Goal: Information Seeking & Learning: Learn about a topic

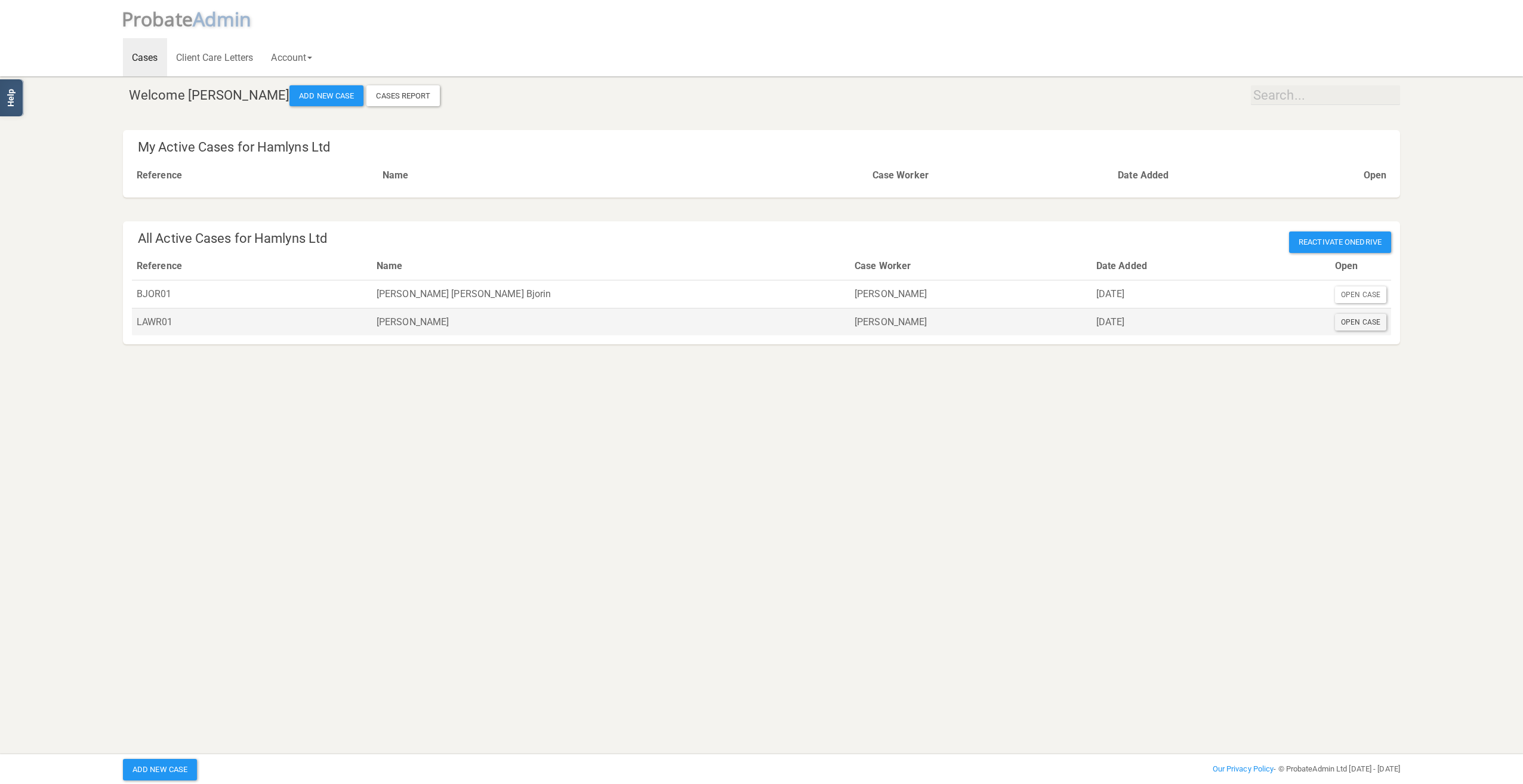
click at [1377, 318] on div "Open Case" at bounding box center [1360, 322] width 51 height 17
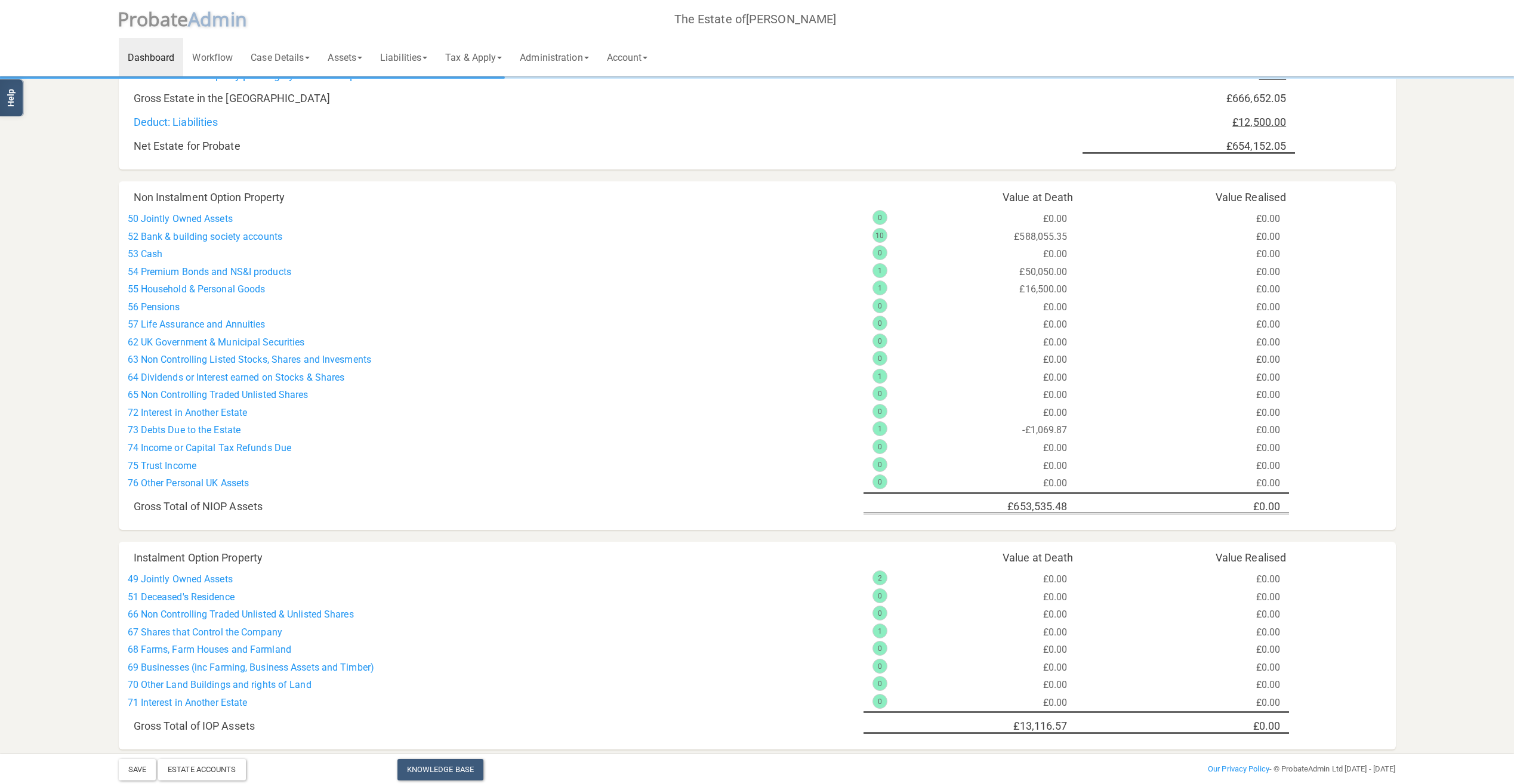
scroll to position [564, 0]
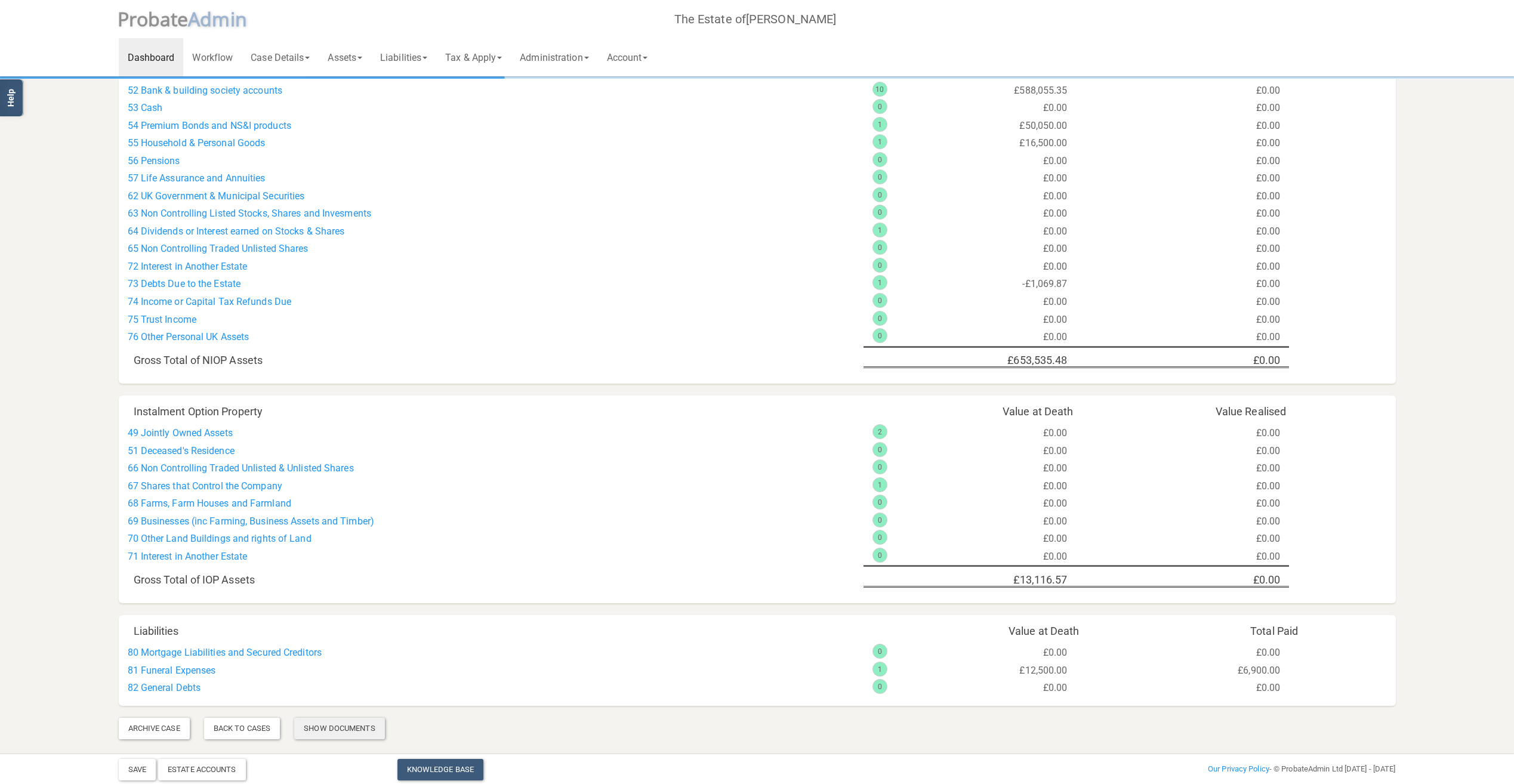
click at [330, 733] on div "Show Documents" at bounding box center [339, 728] width 90 height 22
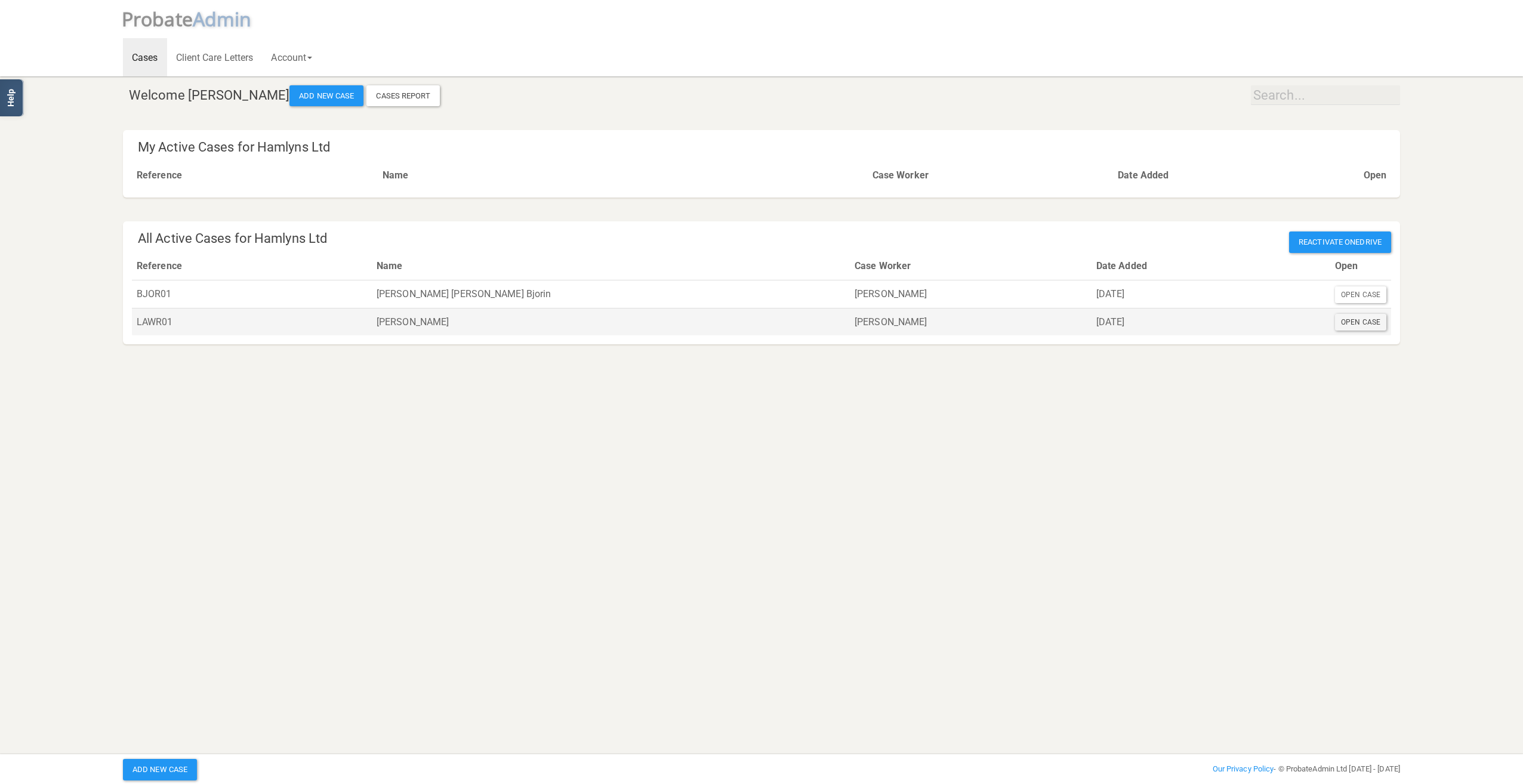
click at [1359, 319] on div "Open Case" at bounding box center [1360, 322] width 51 height 17
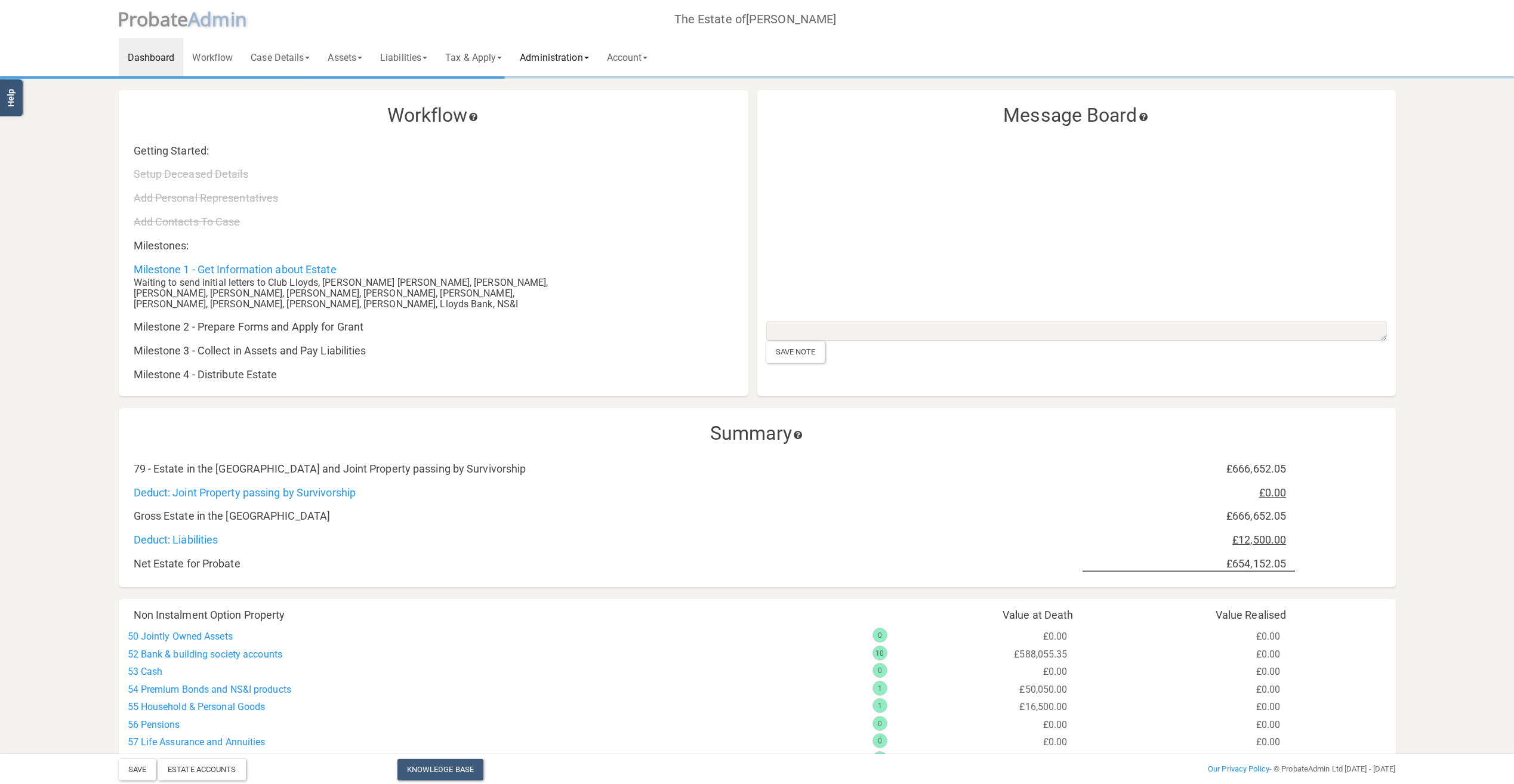
click at [565, 58] on link "Administration" at bounding box center [554, 57] width 86 height 38
click at [494, 55] on link "Tax & Apply" at bounding box center [474, 57] width 74 height 38
click at [421, 56] on link "Liabilities" at bounding box center [403, 57] width 65 height 38
click at [362, 58] on span at bounding box center [360, 58] width 5 height 2
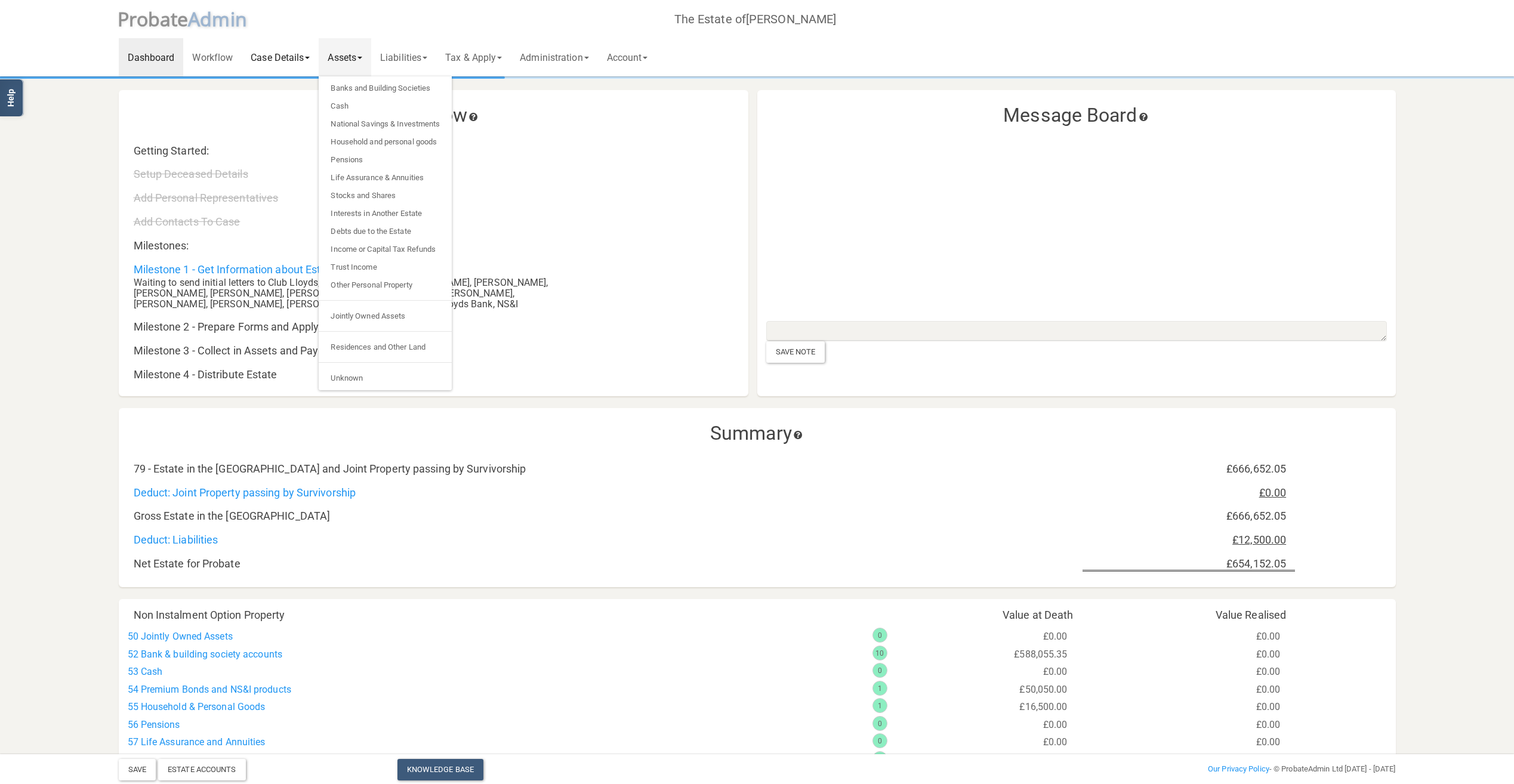
click at [289, 60] on link "Case Details" at bounding box center [281, 57] width 77 height 38
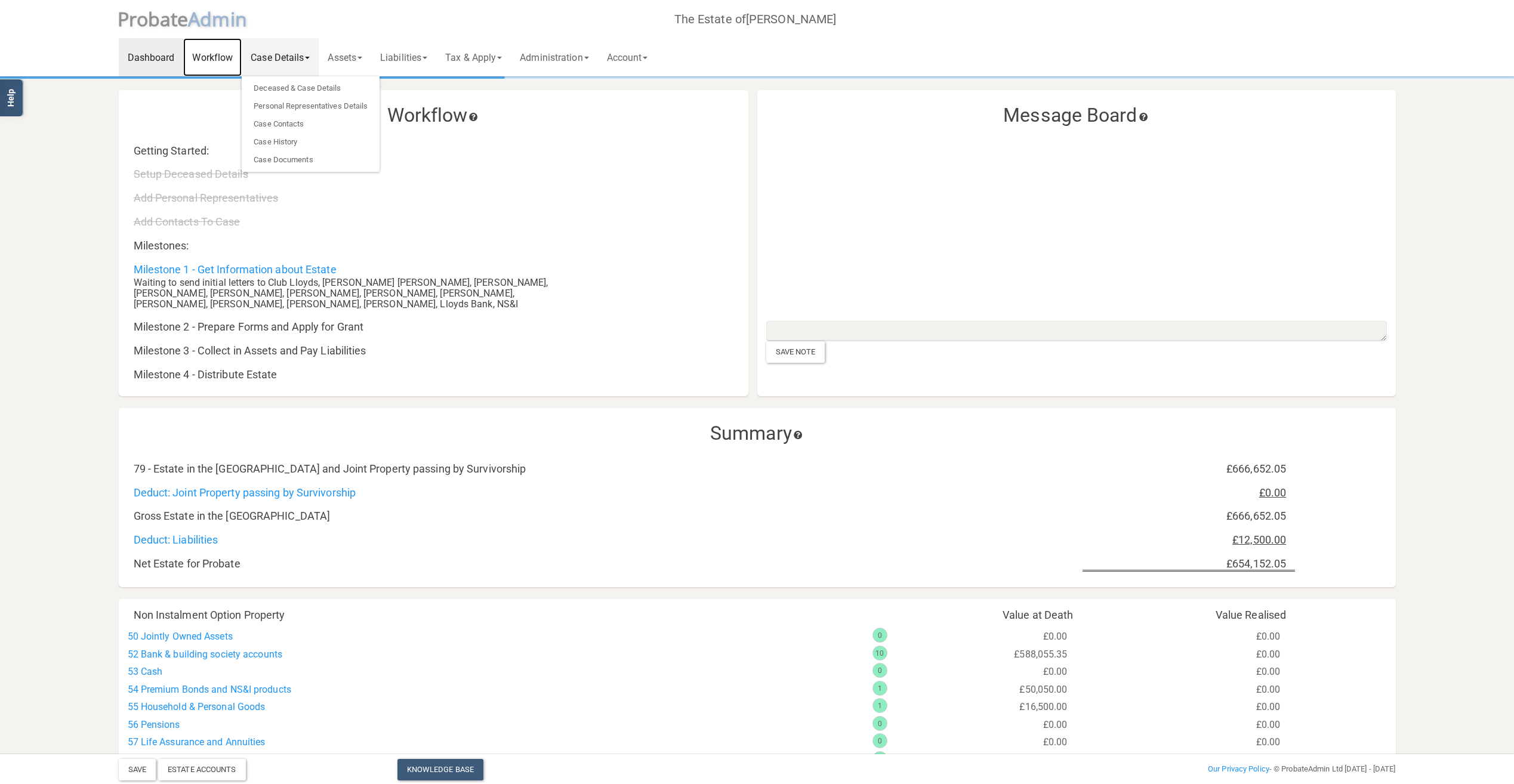
click at [221, 60] on link "Workflow" at bounding box center [212, 57] width 58 height 38
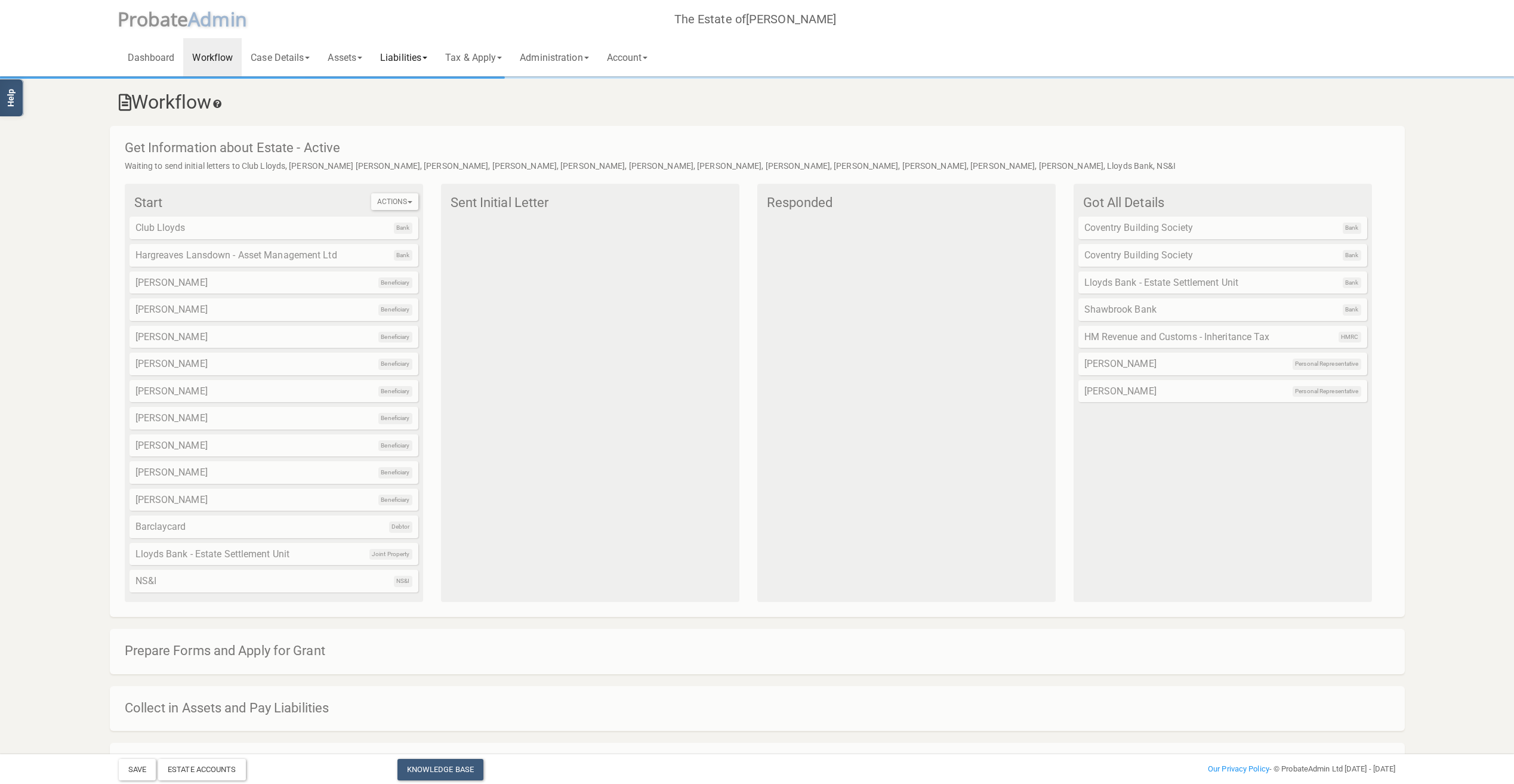
click at [414, 58] on link "Liabilities" at bounding box center [403, 57] width 65 height 38
click at [363, 58] on link "Assets" at bounding box center [344, 57] width 53 height 38
click at [476, 57] on link "Tax & Apply" at bounding box center [474, 57] width 74 height 38
click at [485, 194] on link "IHT Forms" at bounding box center [488, 195] width 105 height 18
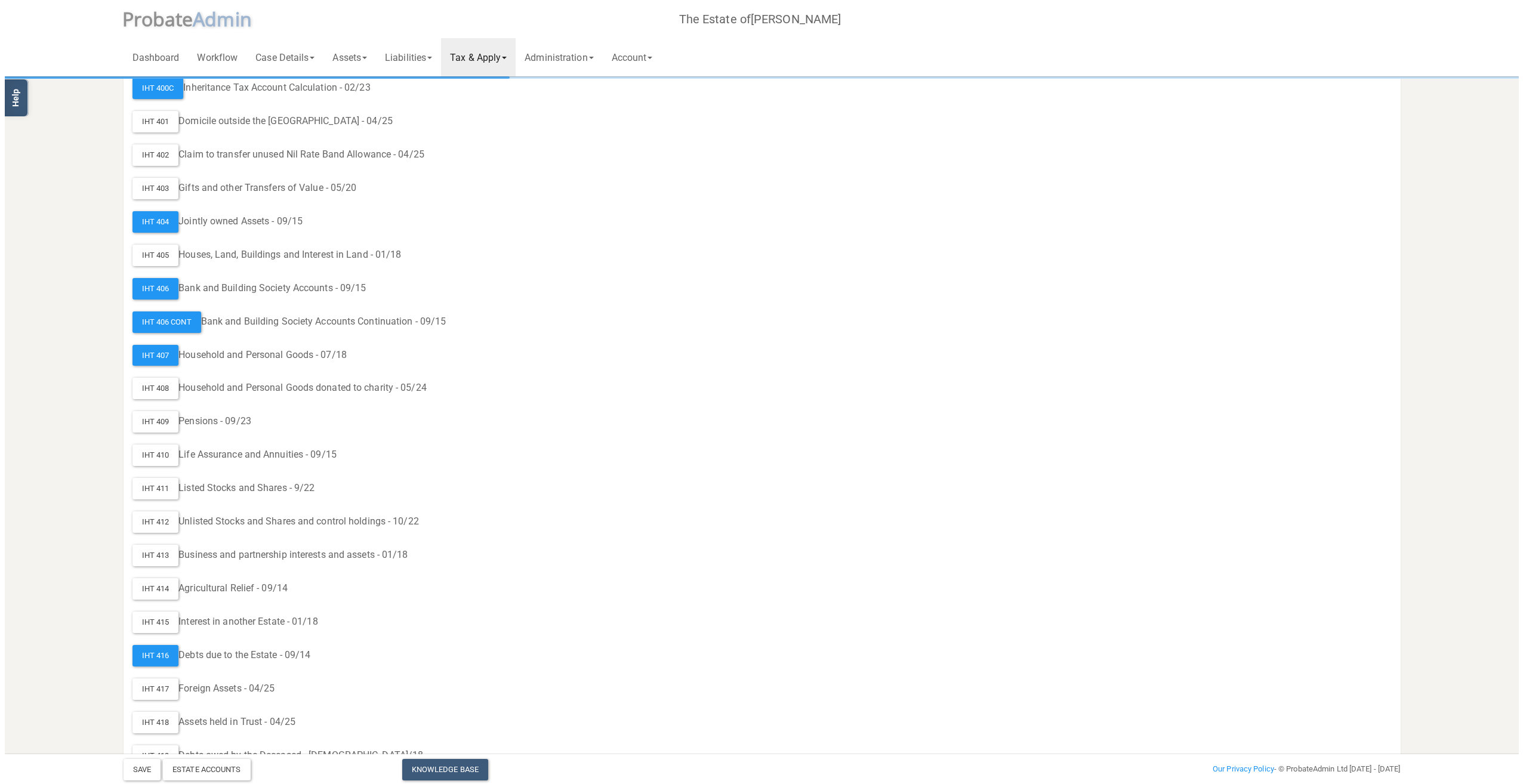
scroll to position [417, 0]
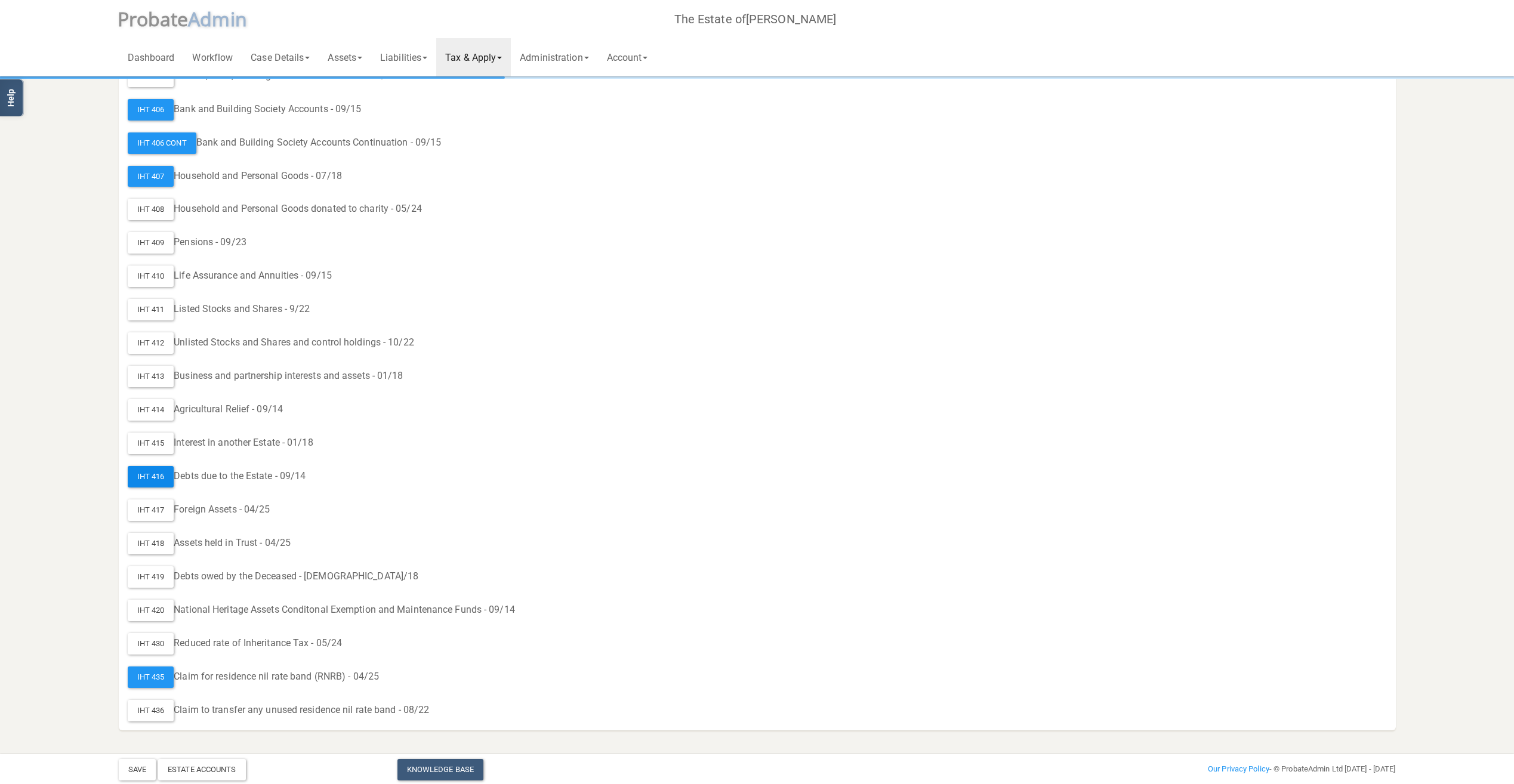
click at [156, 480] on div "IHT 416" at bounding box center [151, 476] width 46 height 22
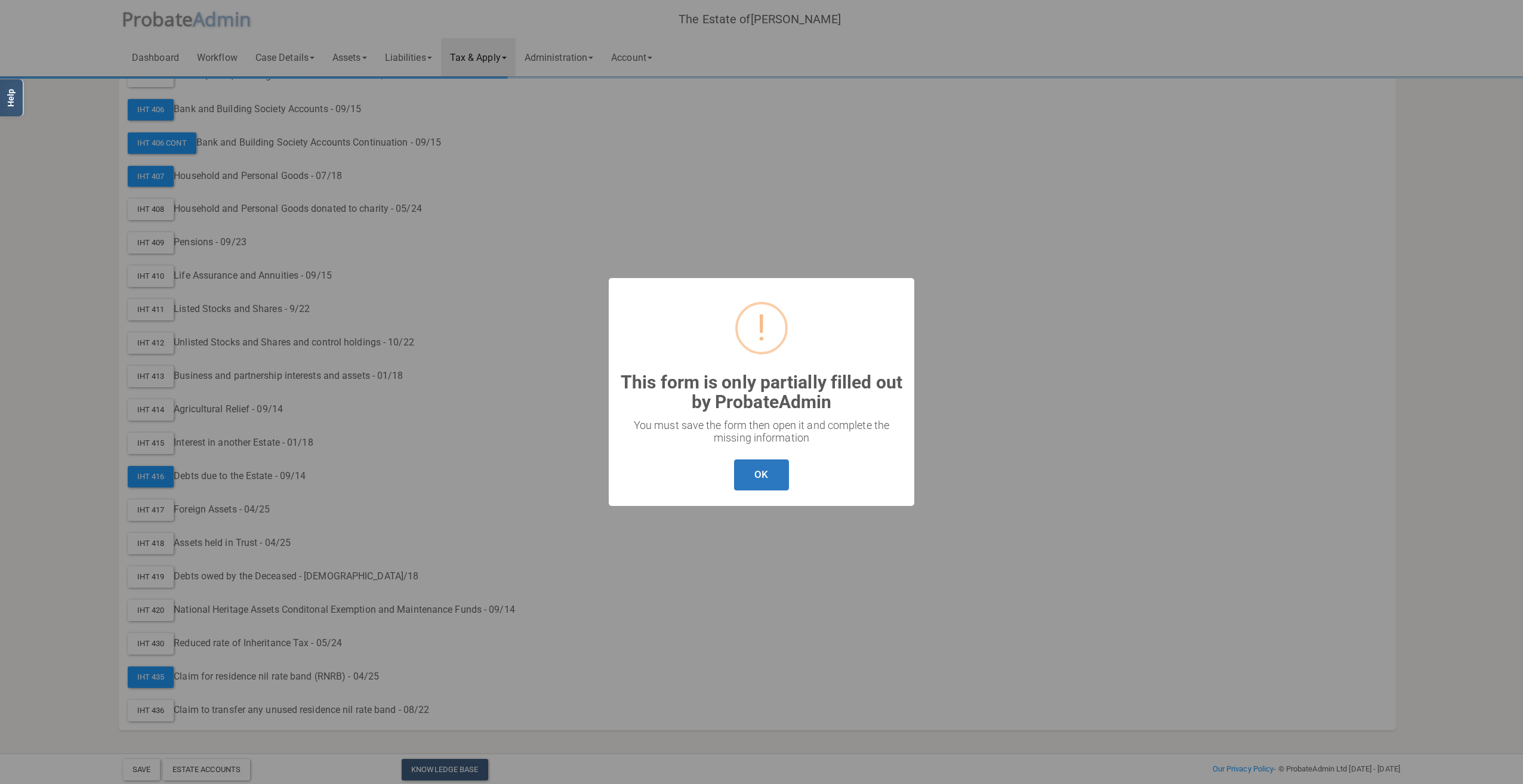
click at [774, 481] on button "OK" at bounding box center [760, 475] width 54 height 32
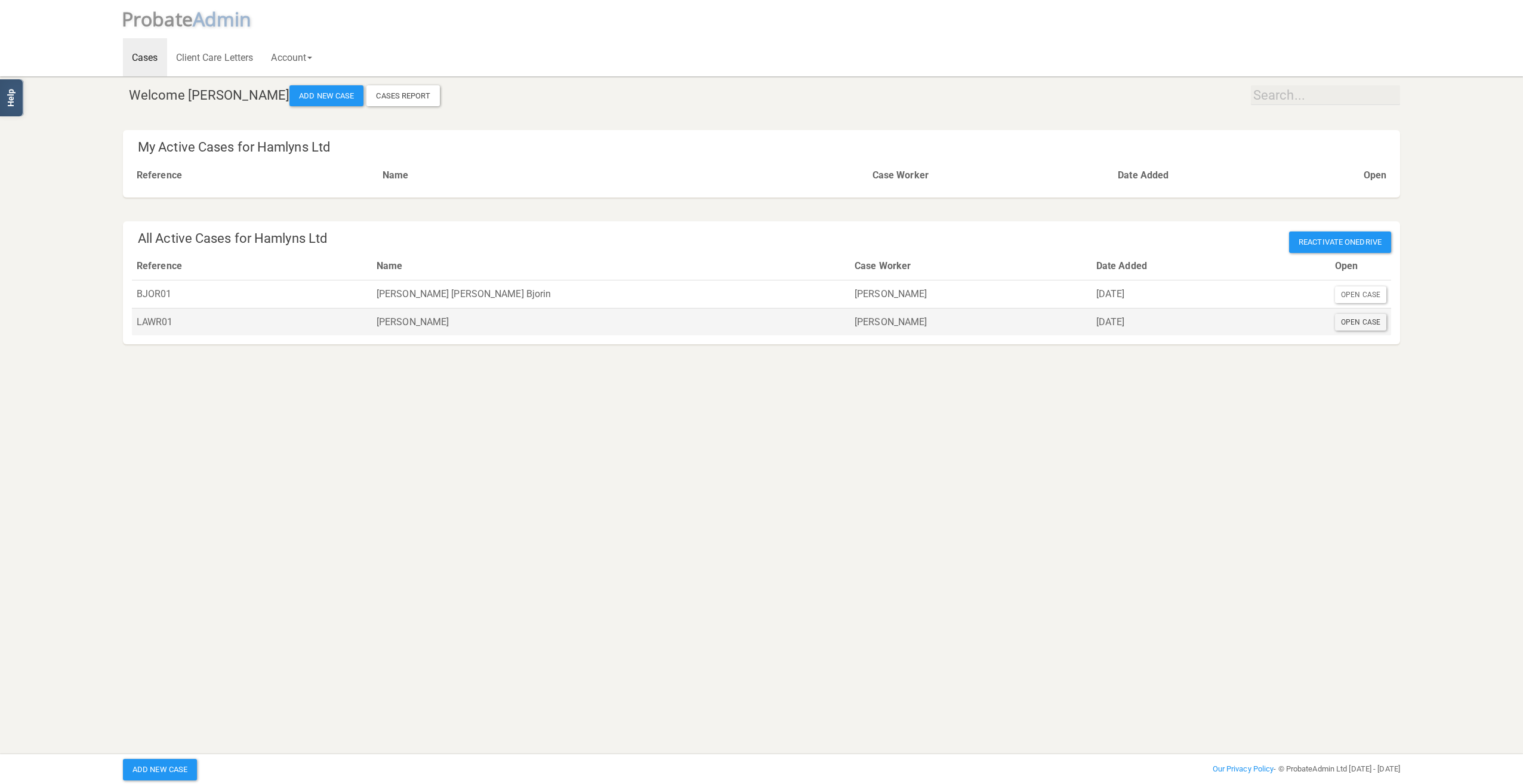
click at [1367, 327] on div "Open Case" at bounding box center [1360, 322] width 51 height 17
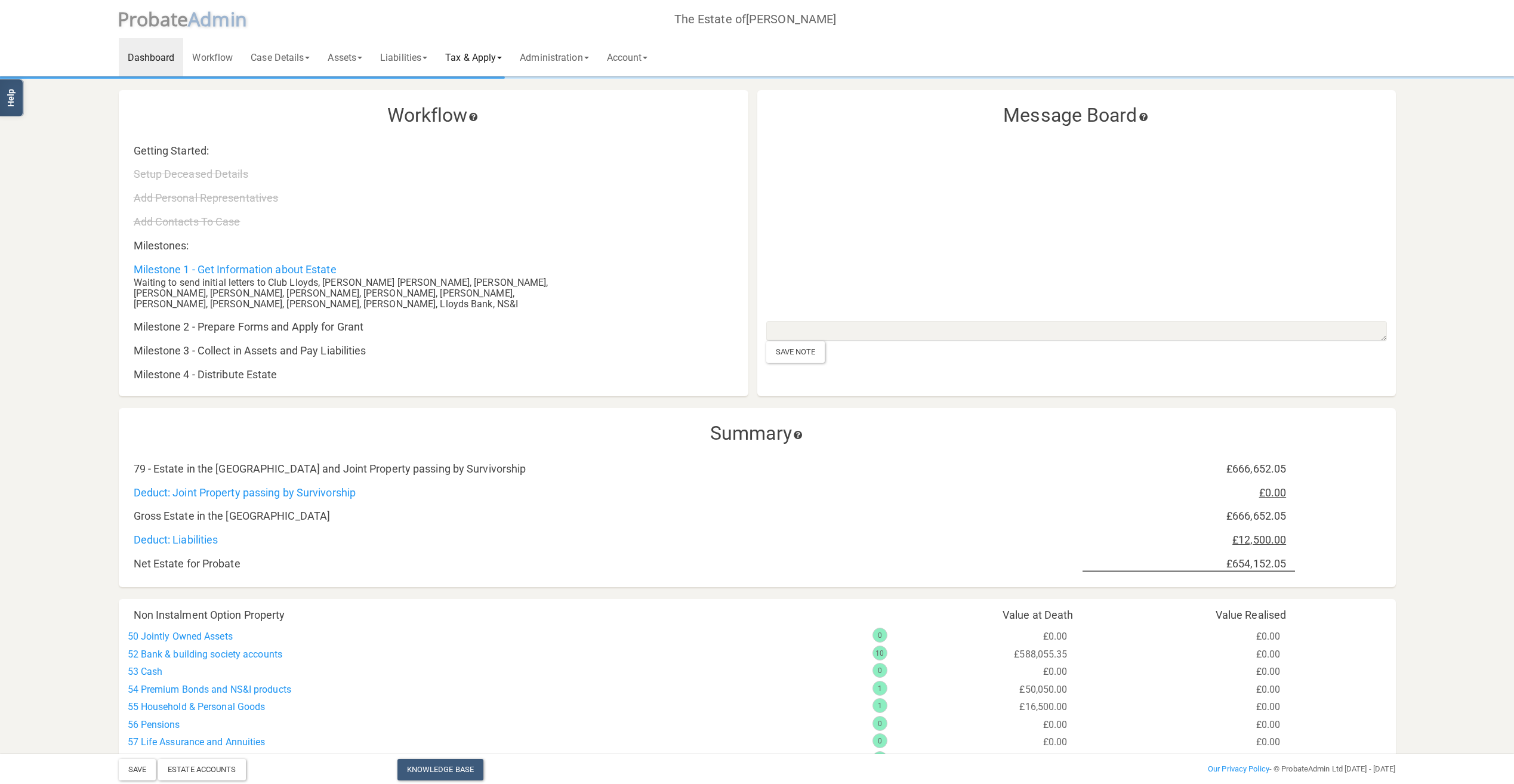
click at [500, 62] on link "Tax & Apply" at bounding box center [474, 57] width 74 height 38
click at [487, 197] on link "IHT Forms" at bounding box center [488, 195] width 105 height 18
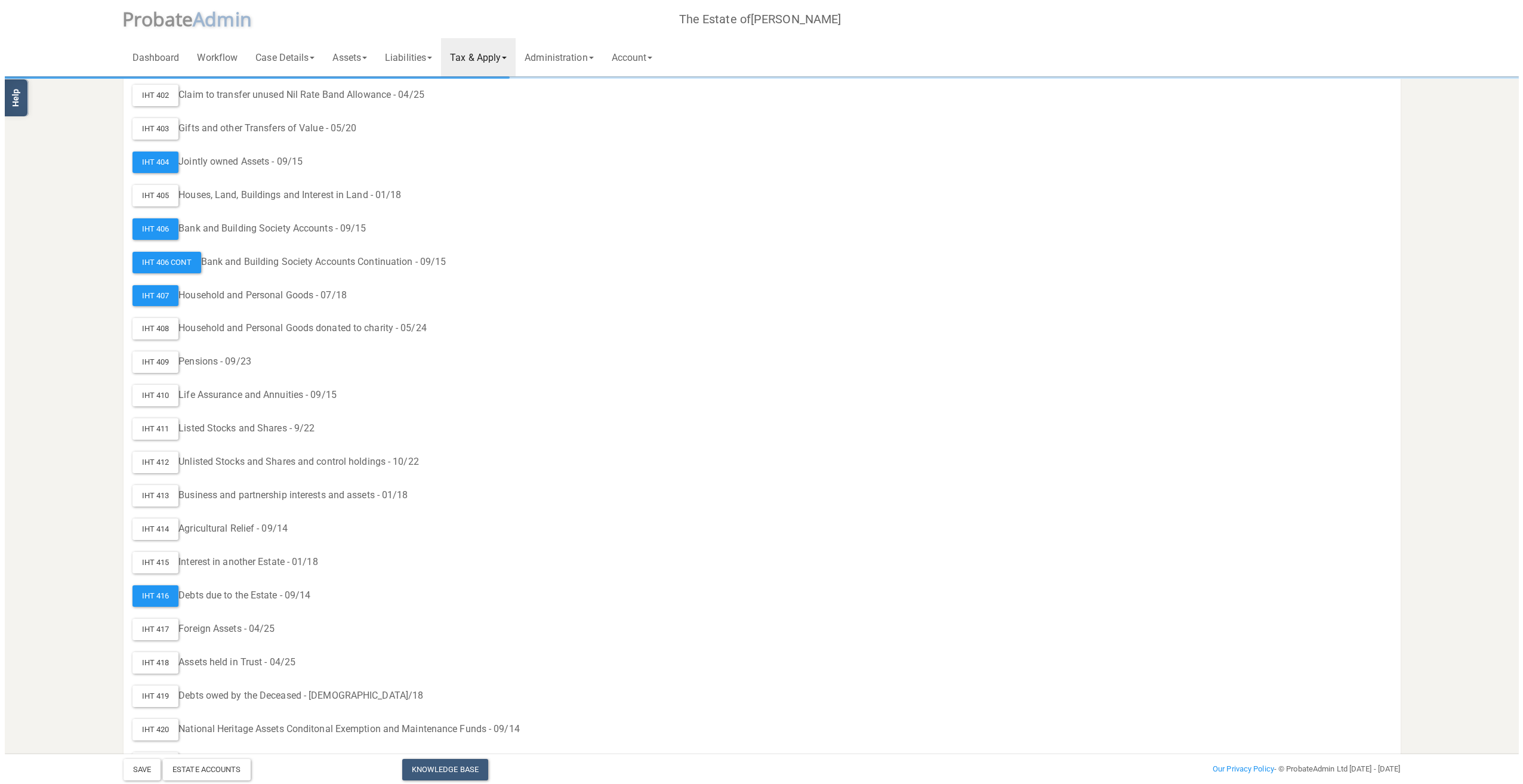
scroll to position [421, 0]
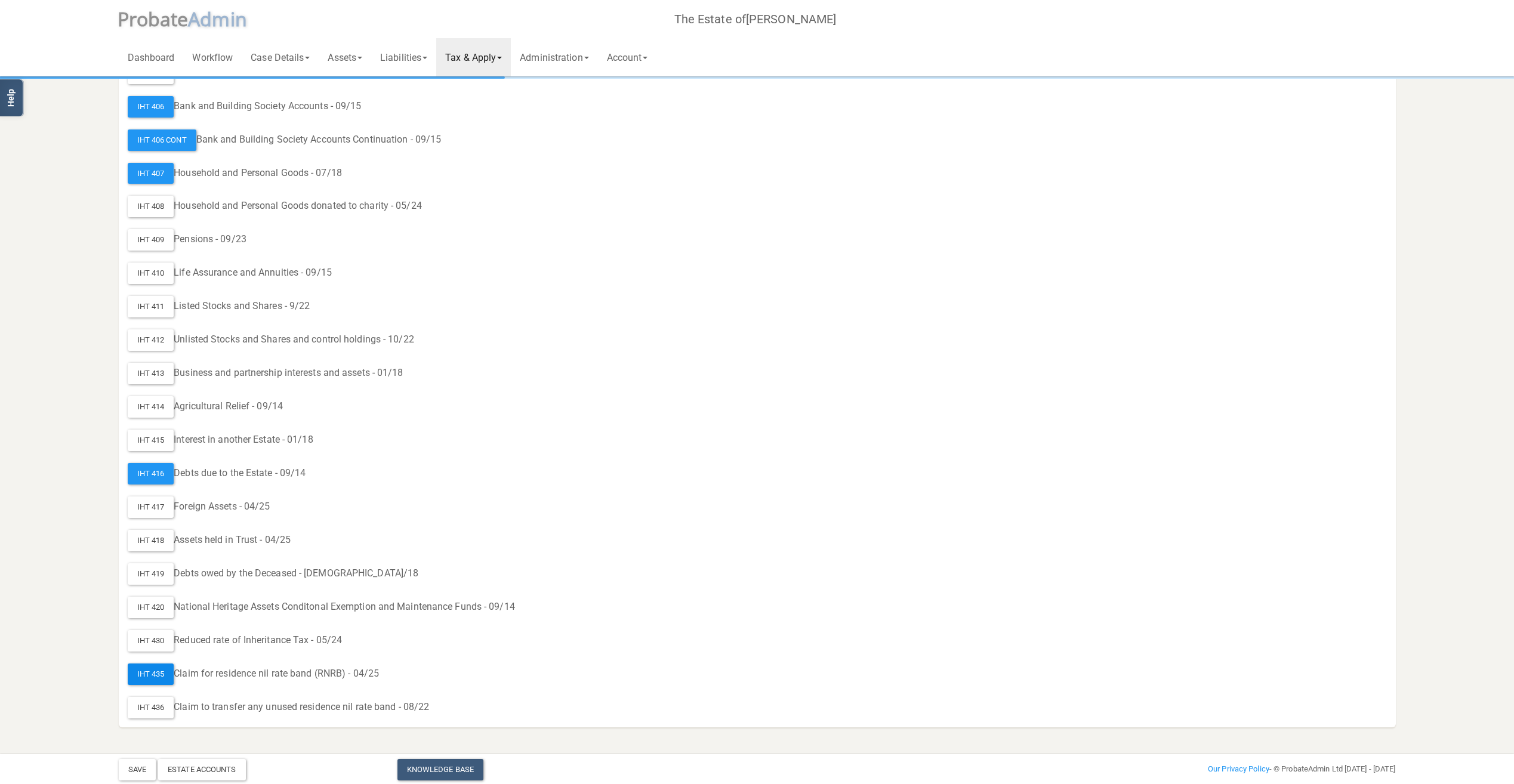
click at [154, 675] on div "IHT 435" at bounding box center [151, 674] width 46 height 22
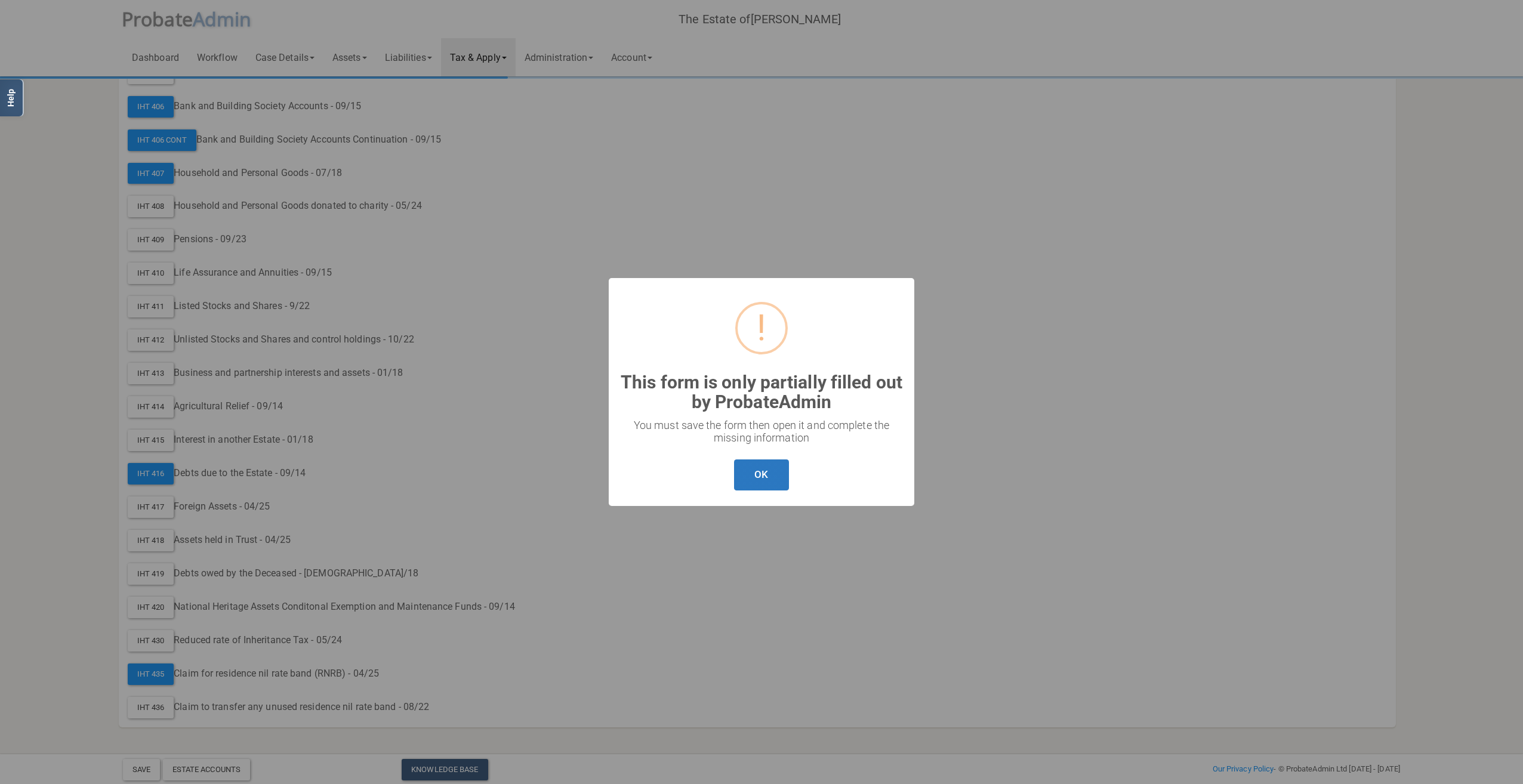
click at [765, 475] on button "OK" at bounding box center [760, 475] width 54 height 32
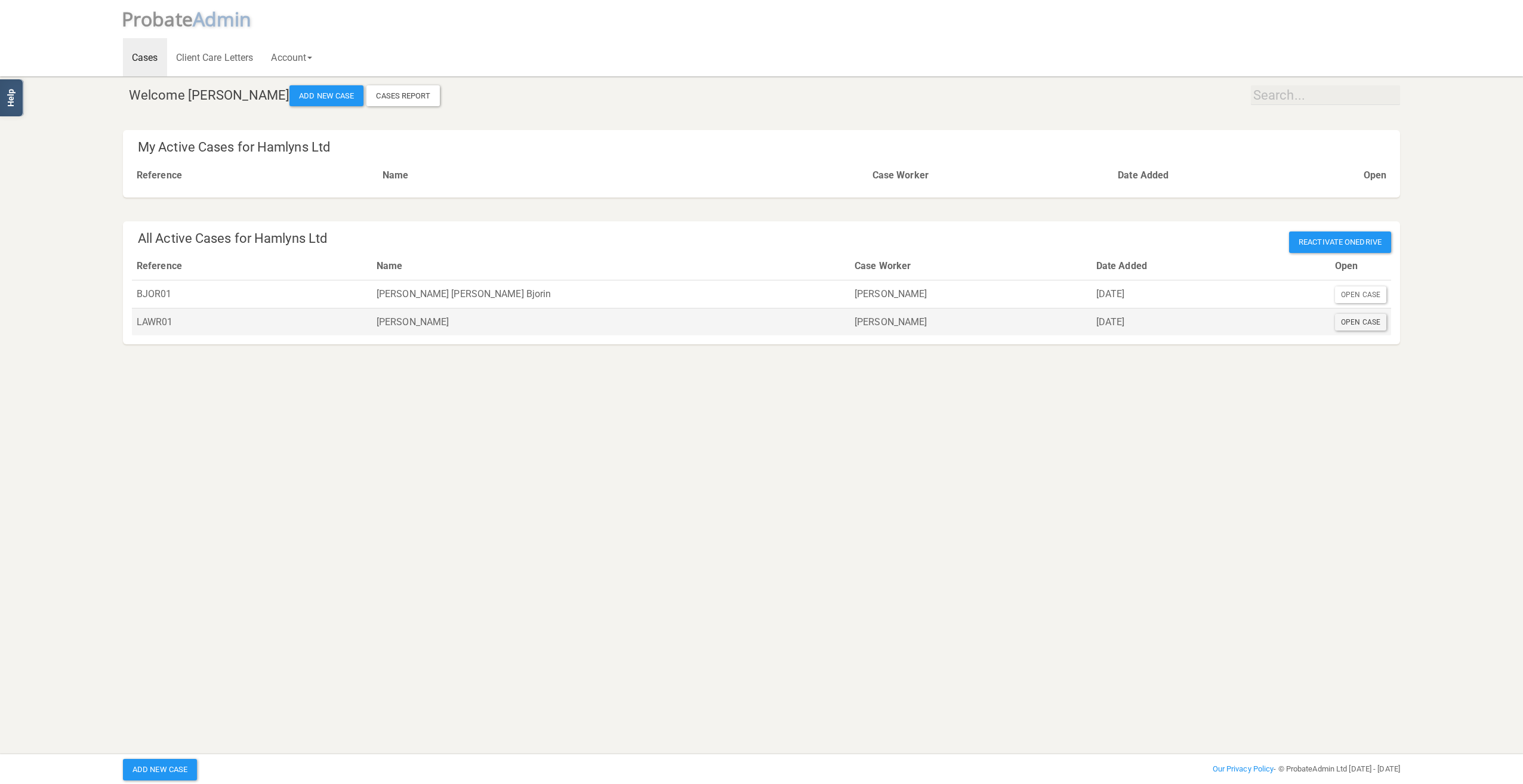
click at [1362, 325] on div "Open Case" at bounding box center [1360, 322] width 51 height 17
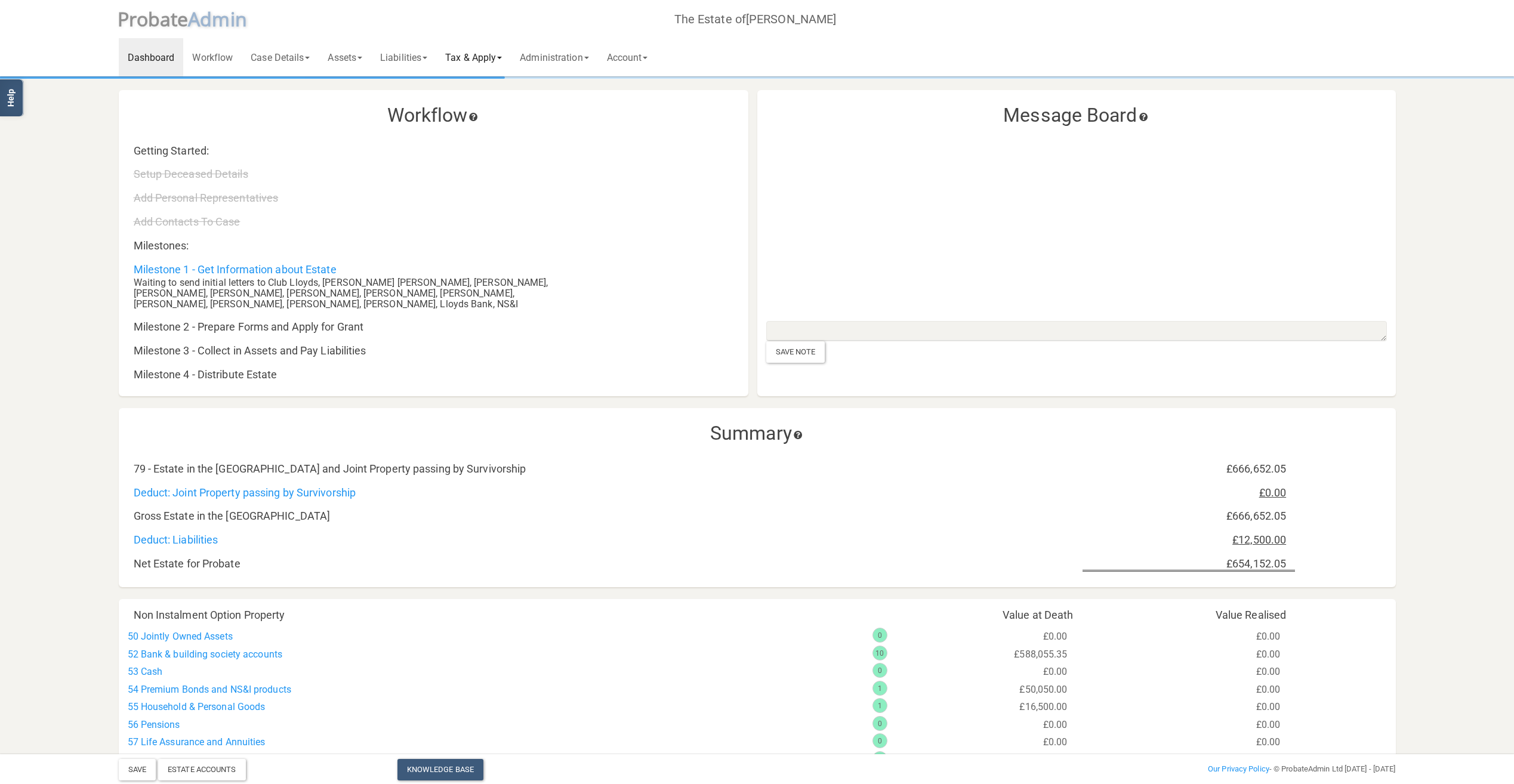
click at [468, 61] on link "Tax & Apply" at bounding box center [474, 57] width 74 height 38
click at [485, 192] on link "IHT Forms" at bounding box center [488, 195] width 105 height 18
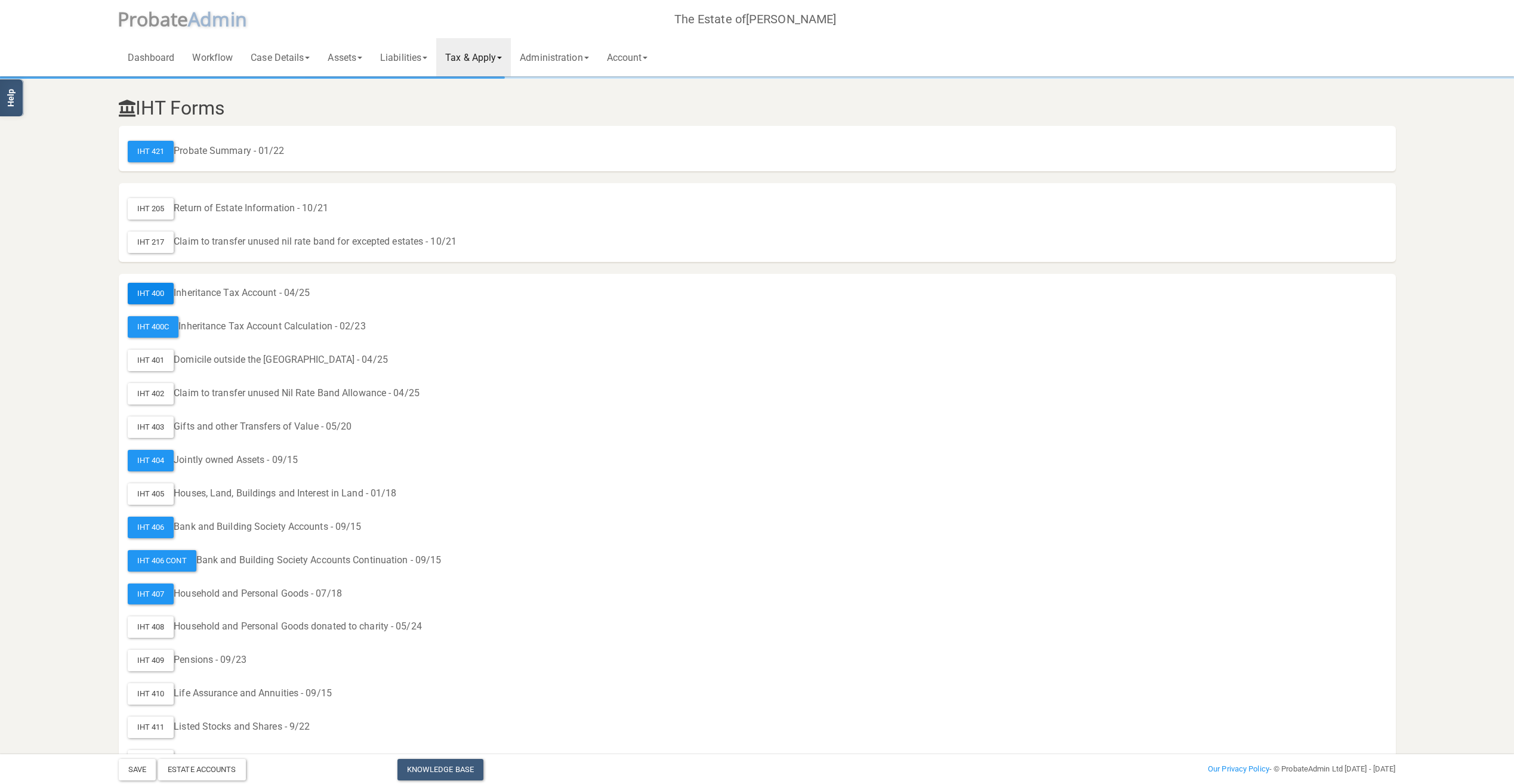
click at [158, 296] on div "IHT 400" at bounding box center [151, 293] width 46 height 22
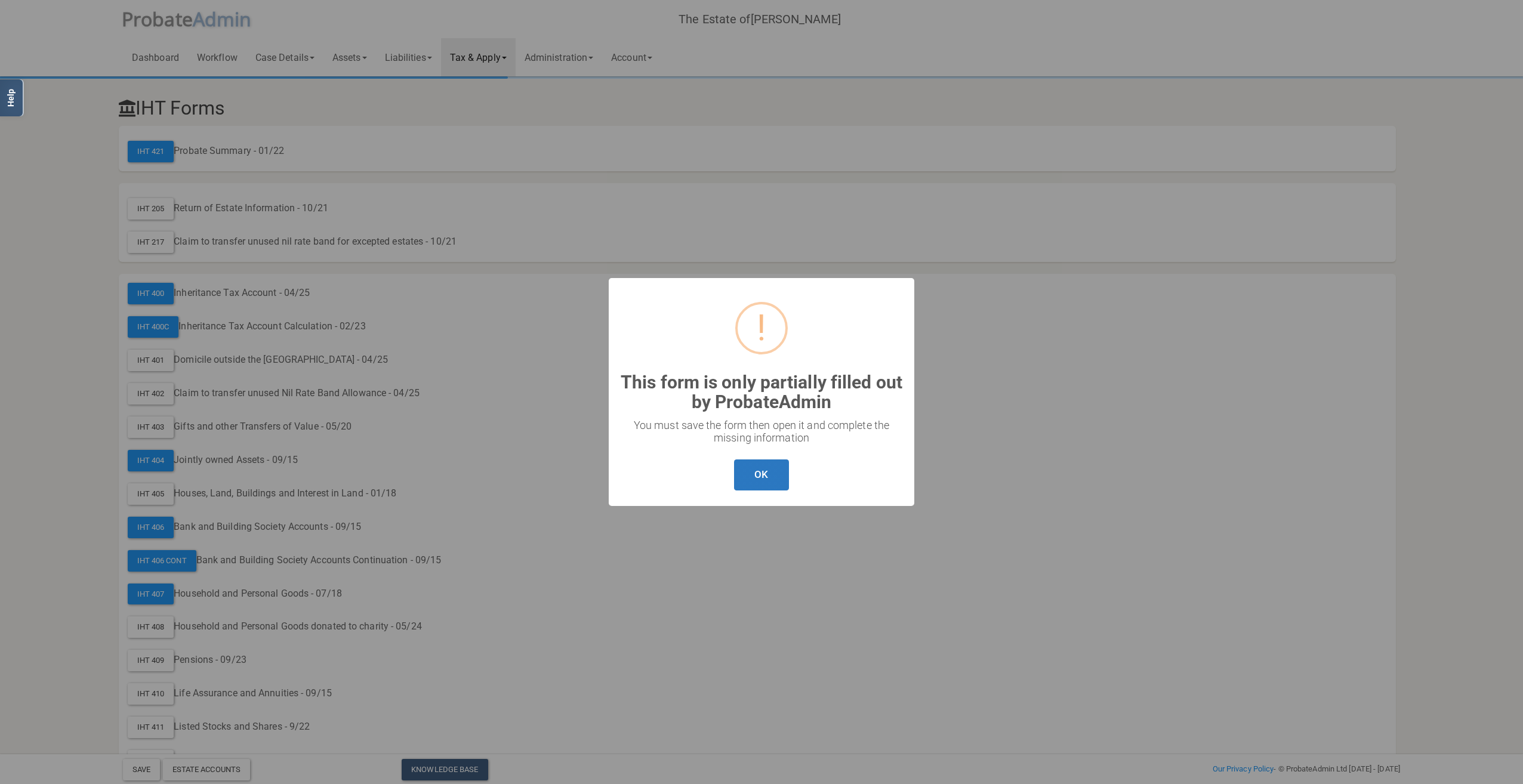
click at [769, 478] on button "OK" at bounding box center [760, 475] width 54 height 32
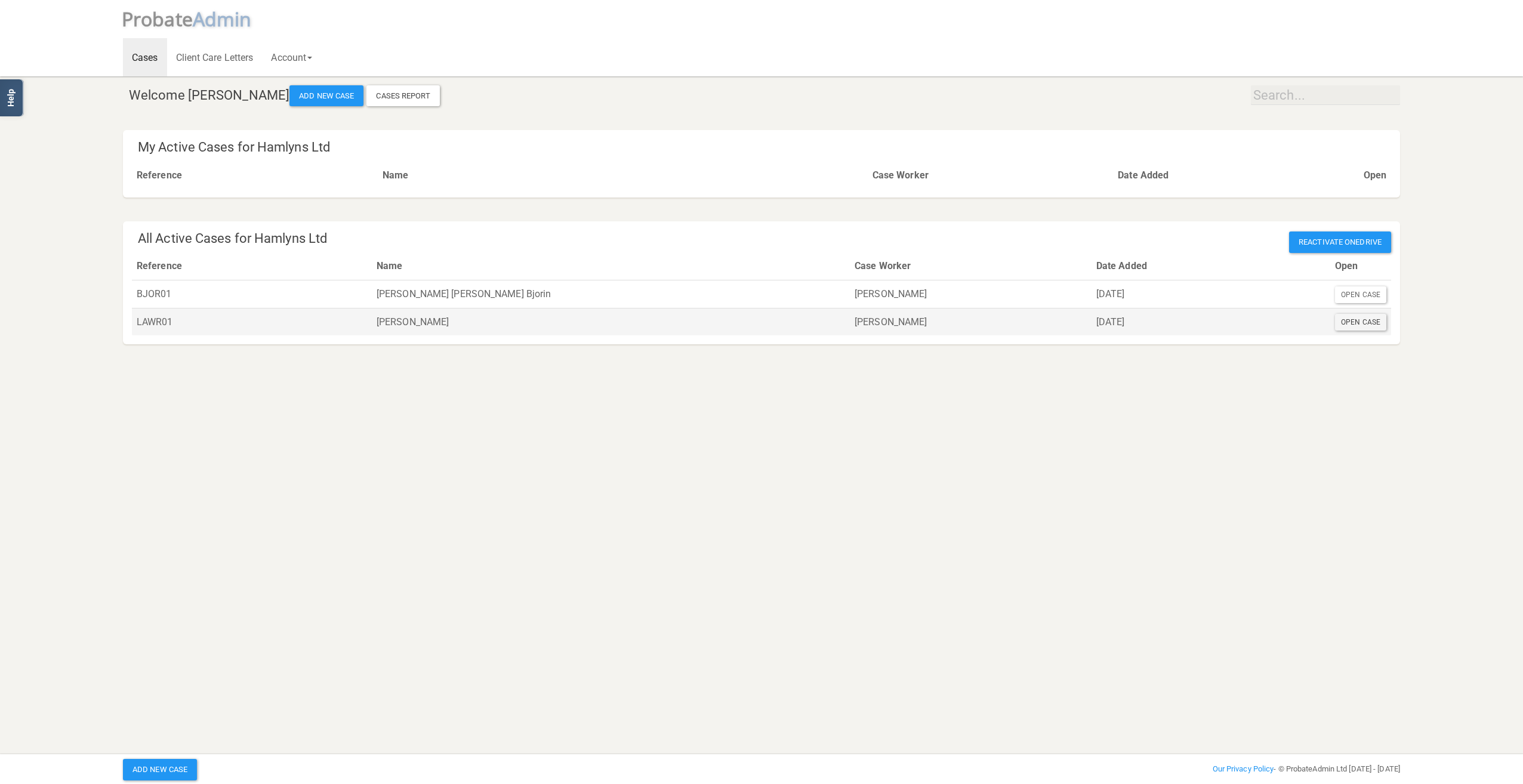
click at [1367, 321] on div "Open Case" at bounding box center [1360, 322] width 51 height 17
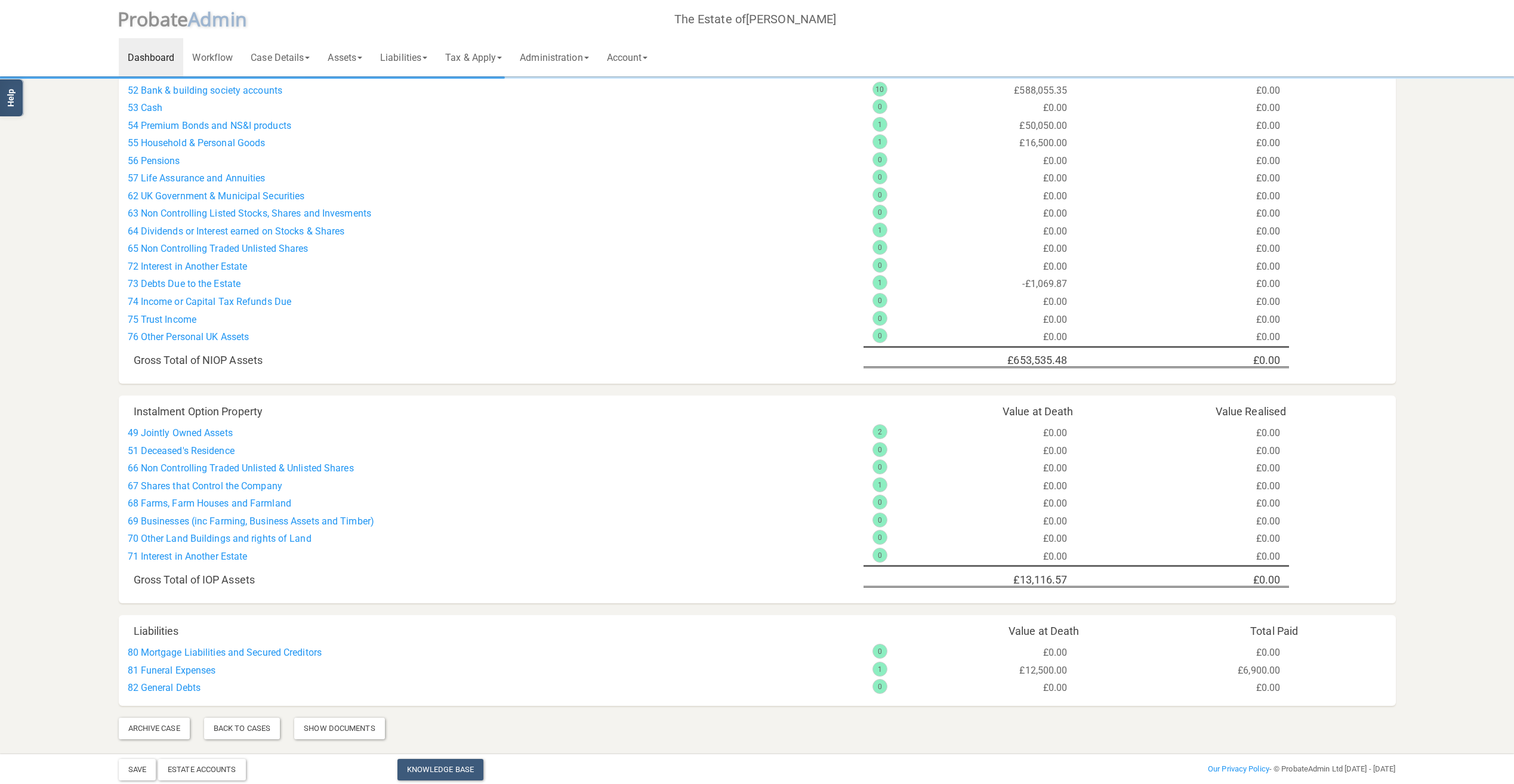
scroll to position [385, 0]
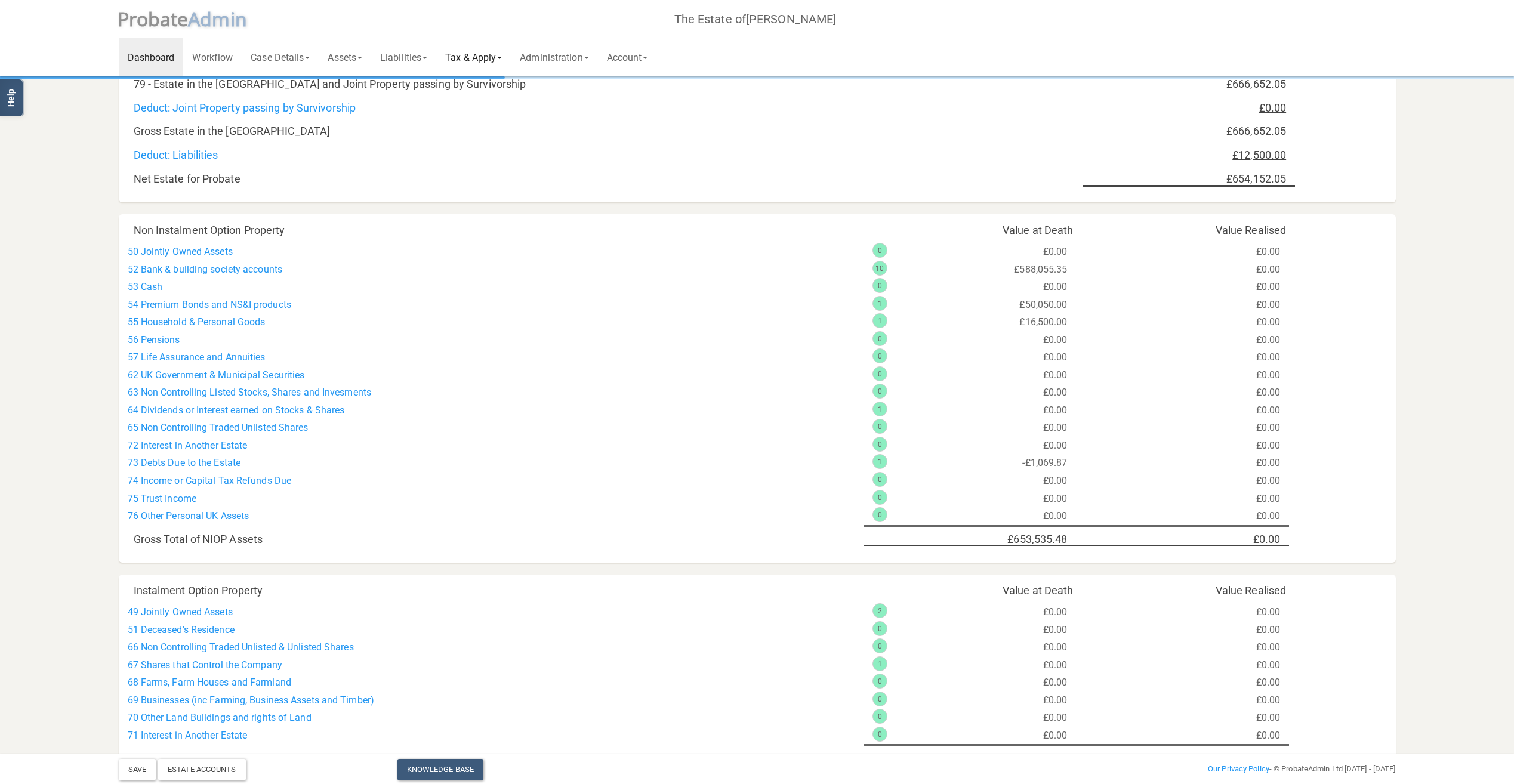
click at [490, 61] on link "Tax & Apply" at bounding box center [474, 57] width 74 height 38
click at [494, 189] on link "IHT Forms" at bounding box center [488, 195] width 105 height 18
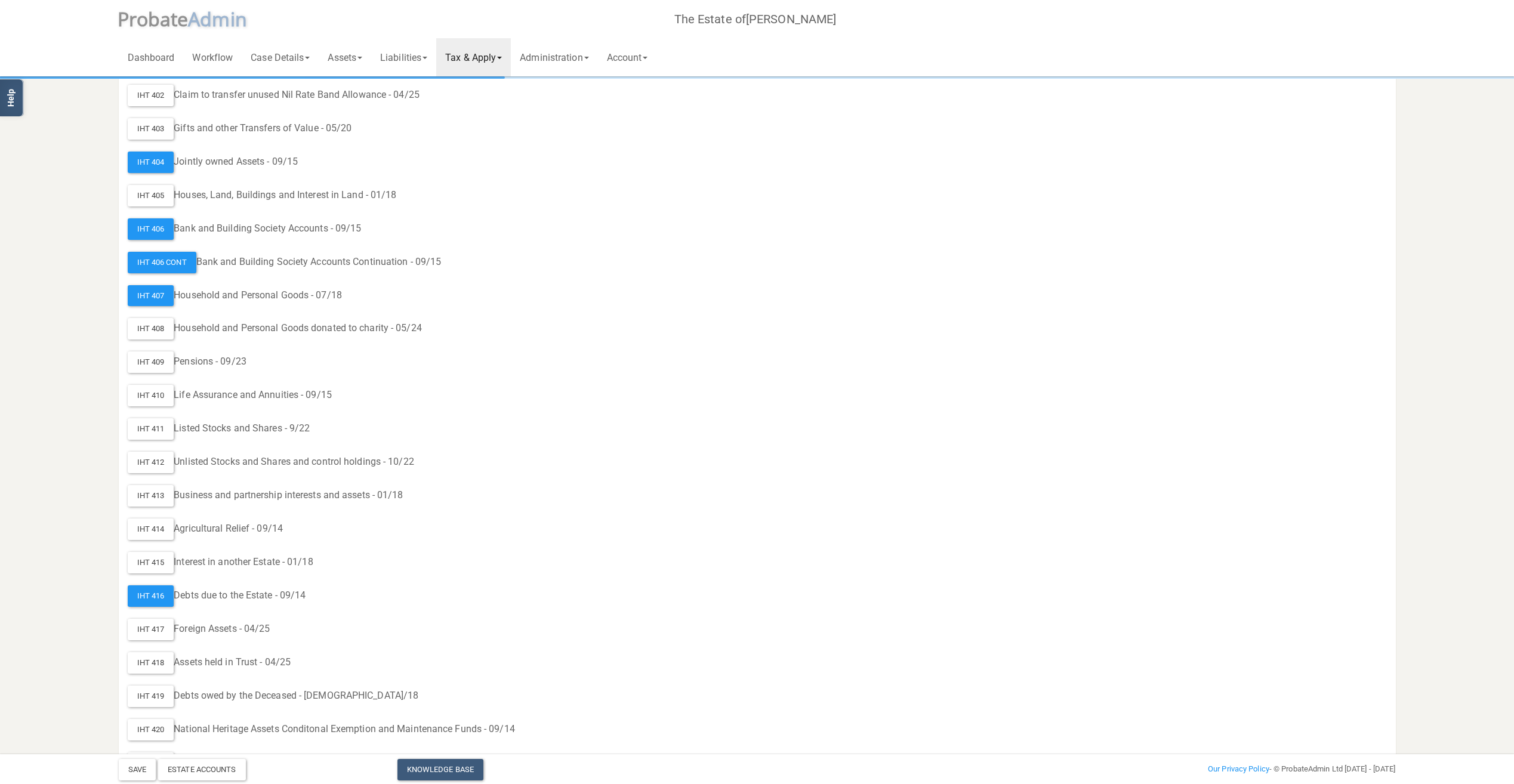
scroll to position [421, 0]
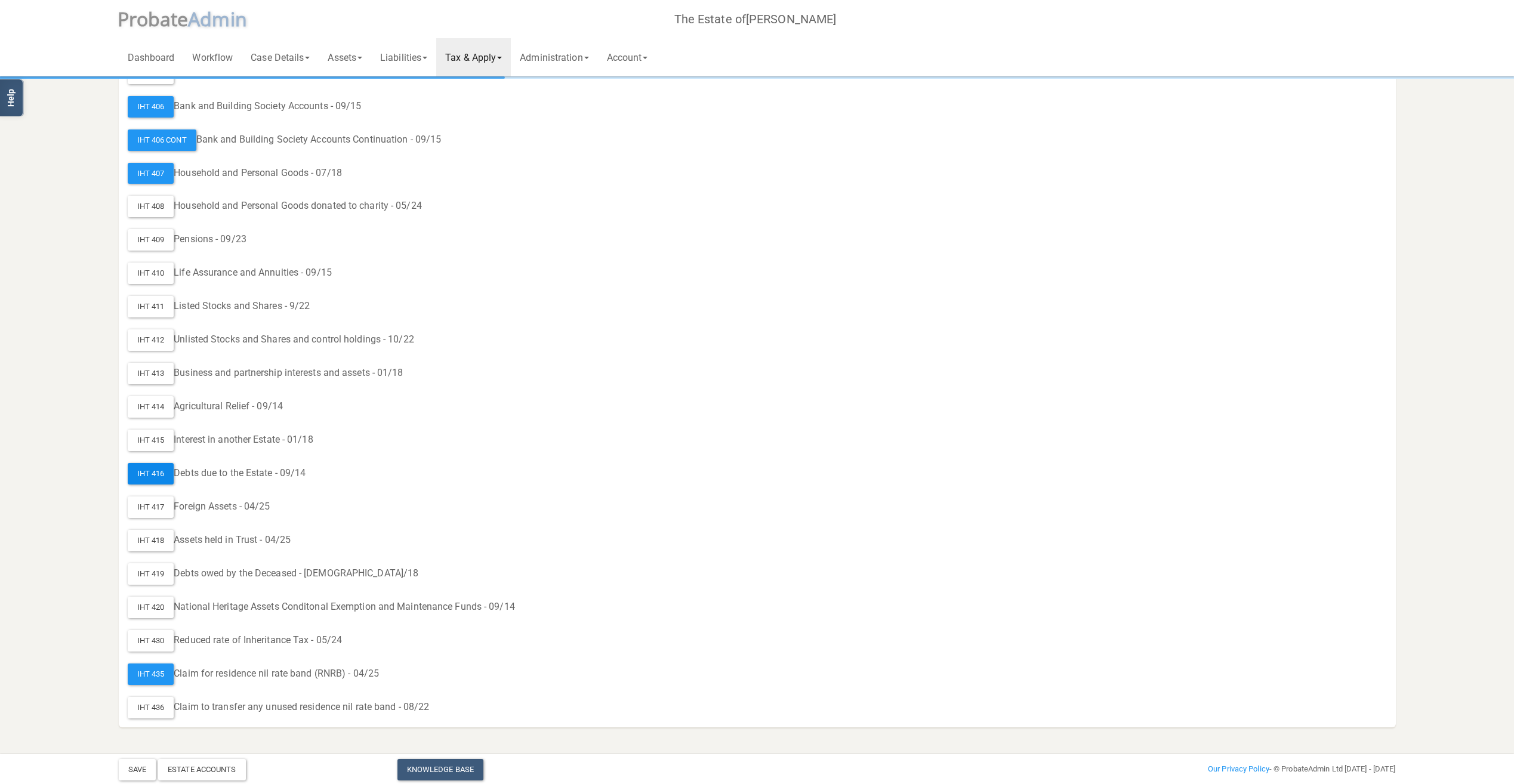
click at [154, 476] on div "IHT 416" at bounding box center [151, 473] width 46 height 22
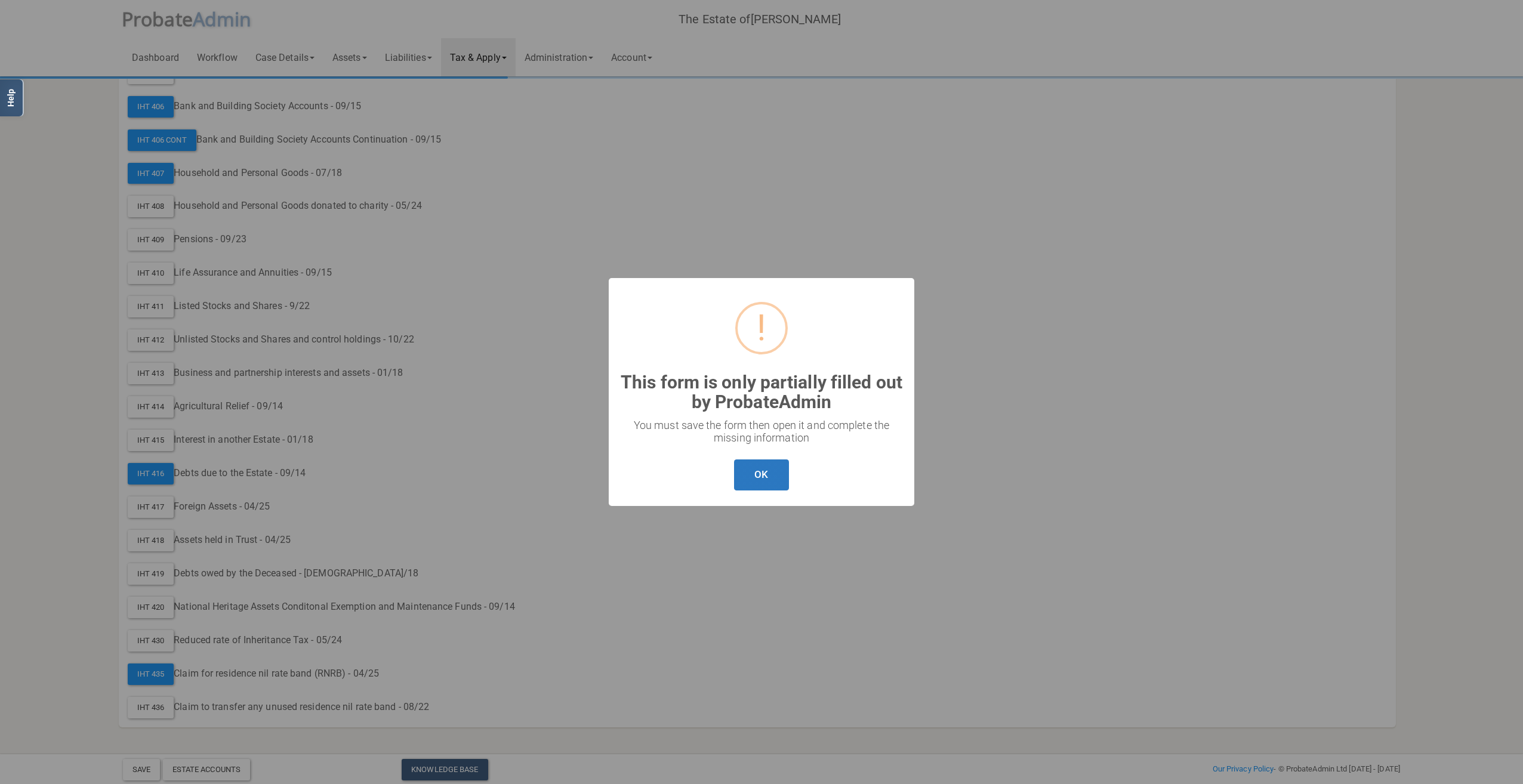
click at [771, 477] on button "OK" at bounding box center [760, 475] width 54 height 32
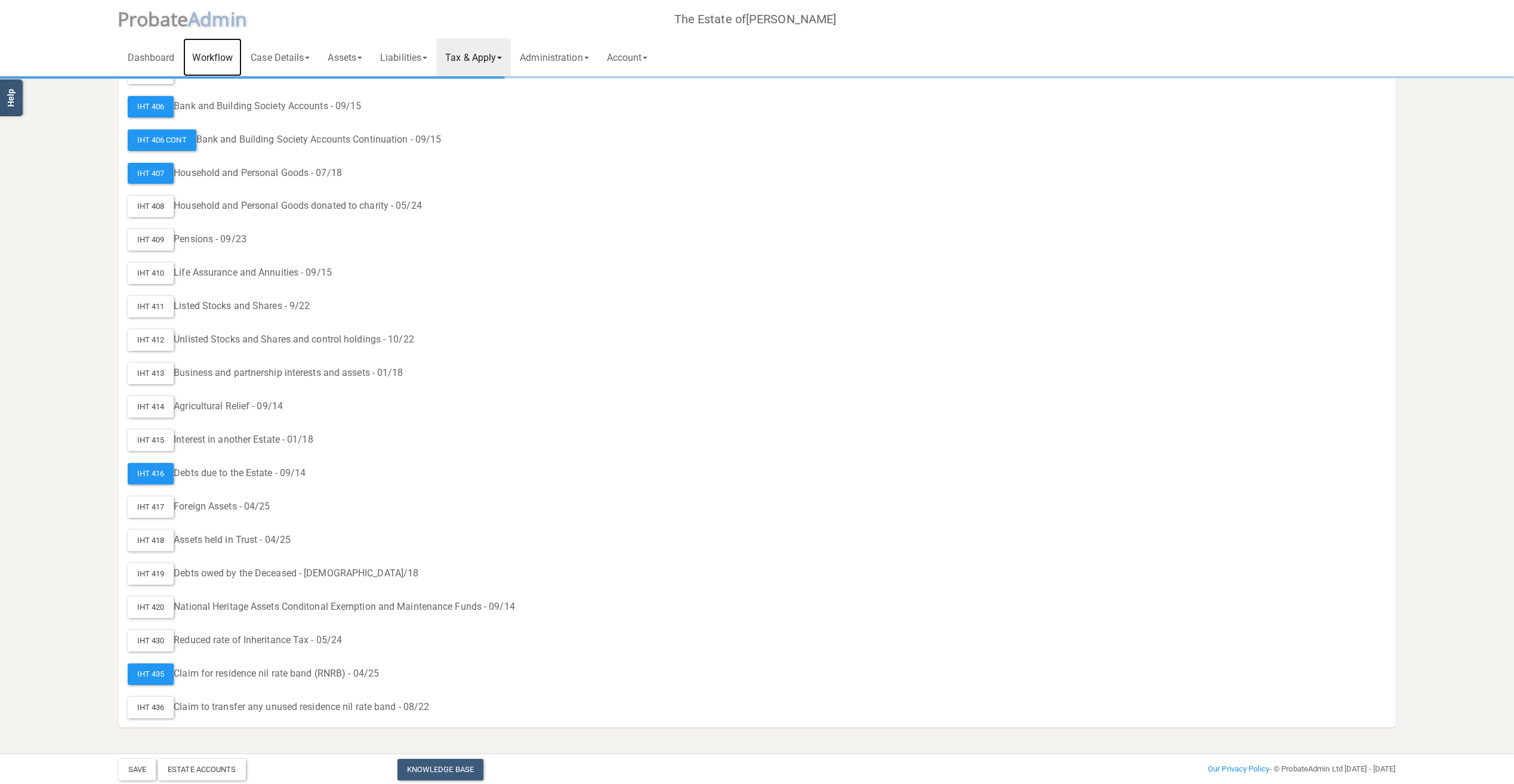
click at [222, 54] on link "Workflow" at bounding box center [212, 57] width 58 height 38
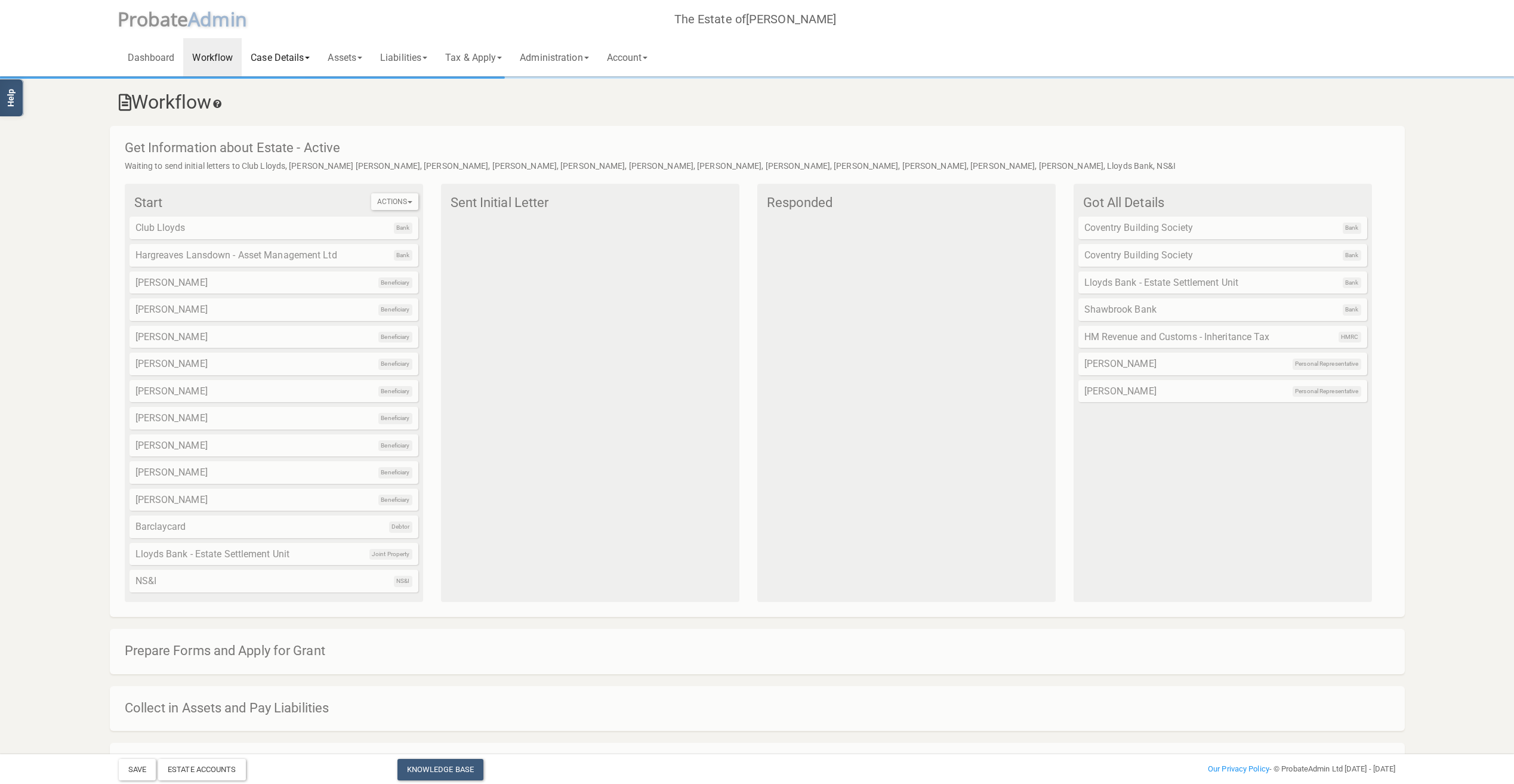
click at [276, 58] on link "Case Details" at bounding box center [281, 57] width 77 height 38
click at [340, 61] on link "Assets" at bounding box center [344, 57] width 53 height 38
click at [387, 316] on link "Jointly Owned Assets" at bounding box center [385, 316] width 133 height 18
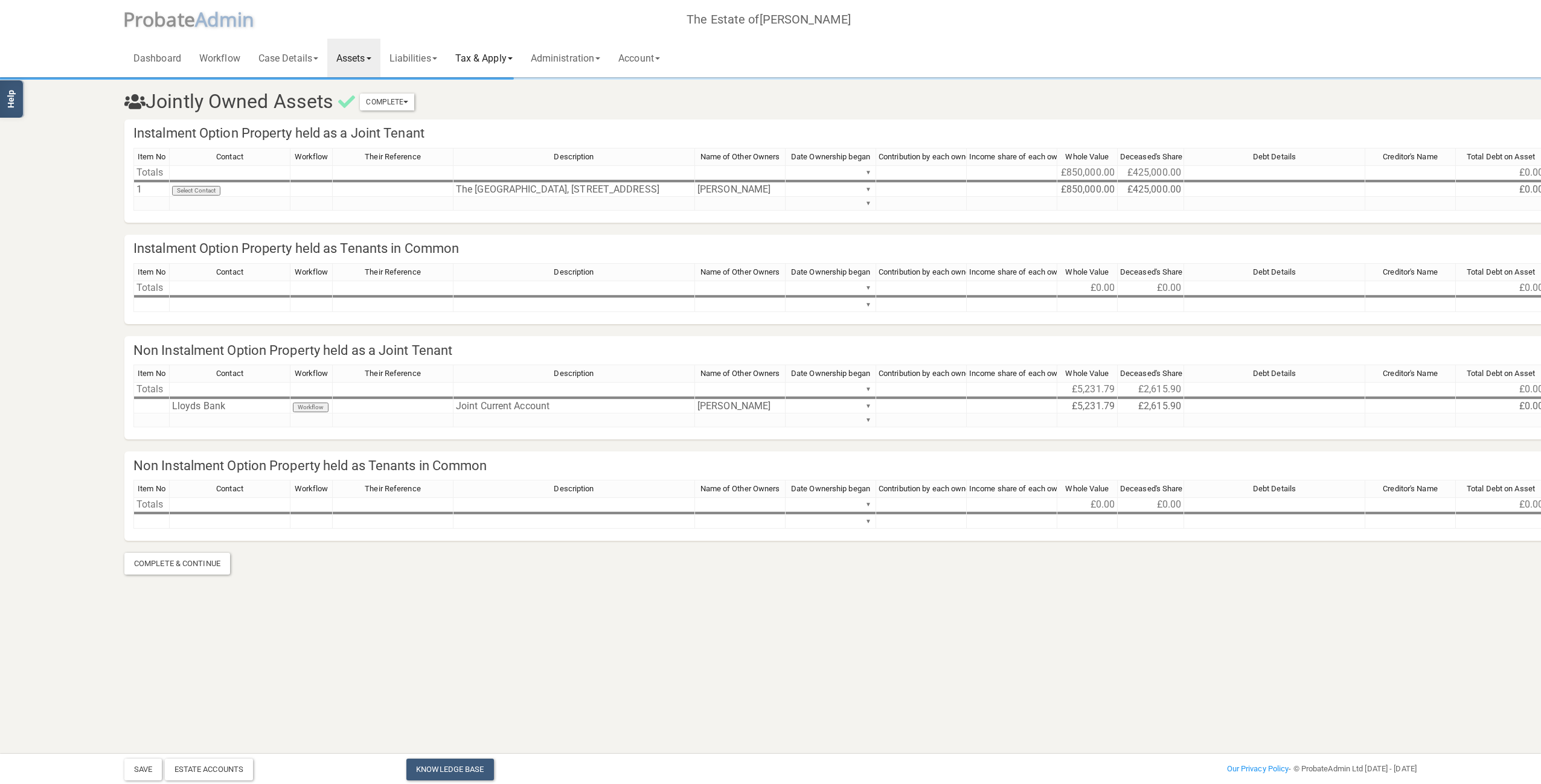
click at [515, 58] on link "Tax & Apply" at bounding box center [484, 57] width 75 height 38
click at [620, 33] on div "Dashboard Workflow Case Details Deceased & Case Details Personal Representative…" at bounding box center [770, 38] width 1292 height 77
click at [586, 43] on link "Administration" at bounding box center [565, 57] width 87 height 38
click at [508, 60] on link "Tax & Apply" at bounding box center [484, 57] width 75 height 38
click at [500, 198] on link "IHT Forms" at bounding box center [499, 197] width 106 height 18
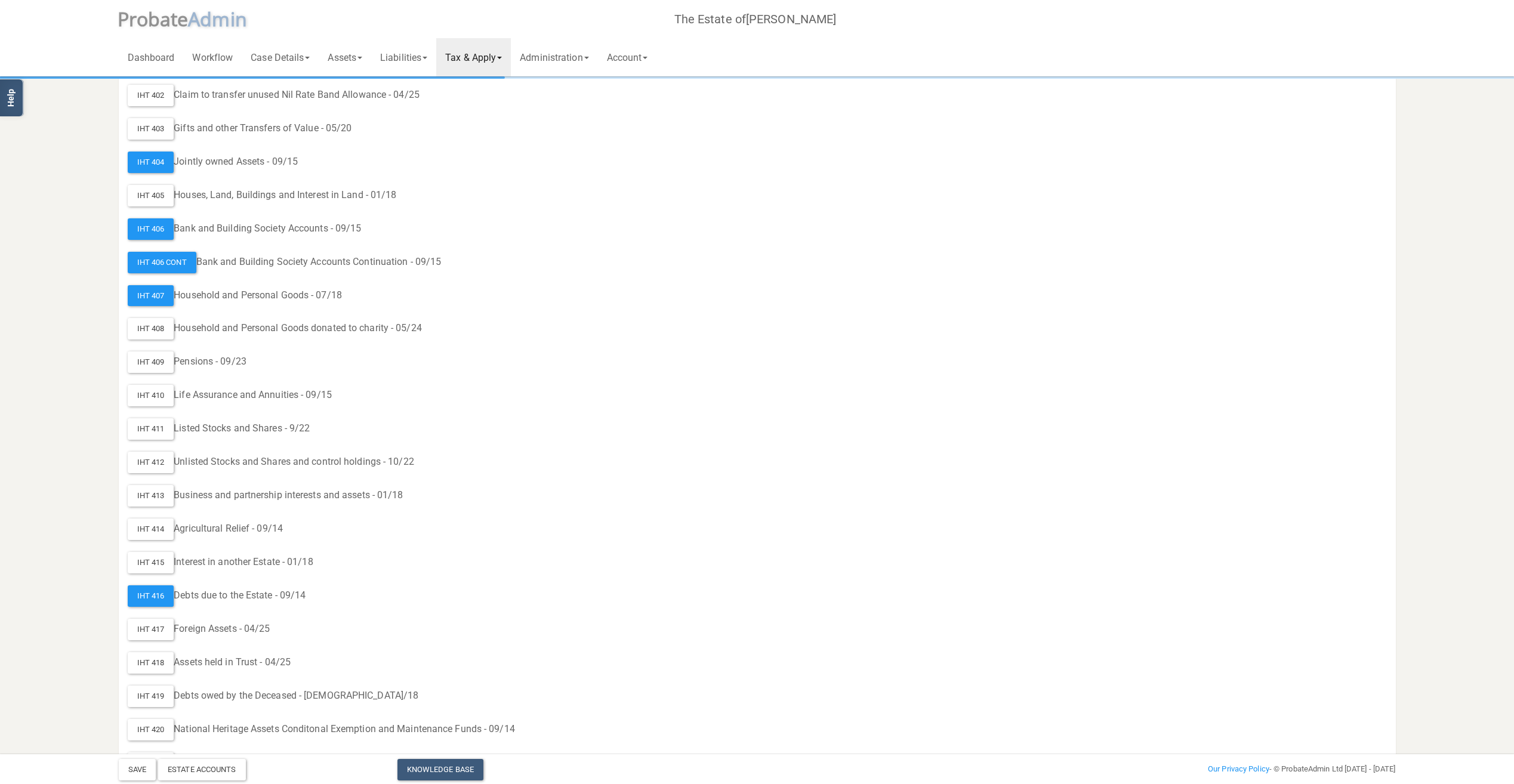
scroll to position [421, 0]
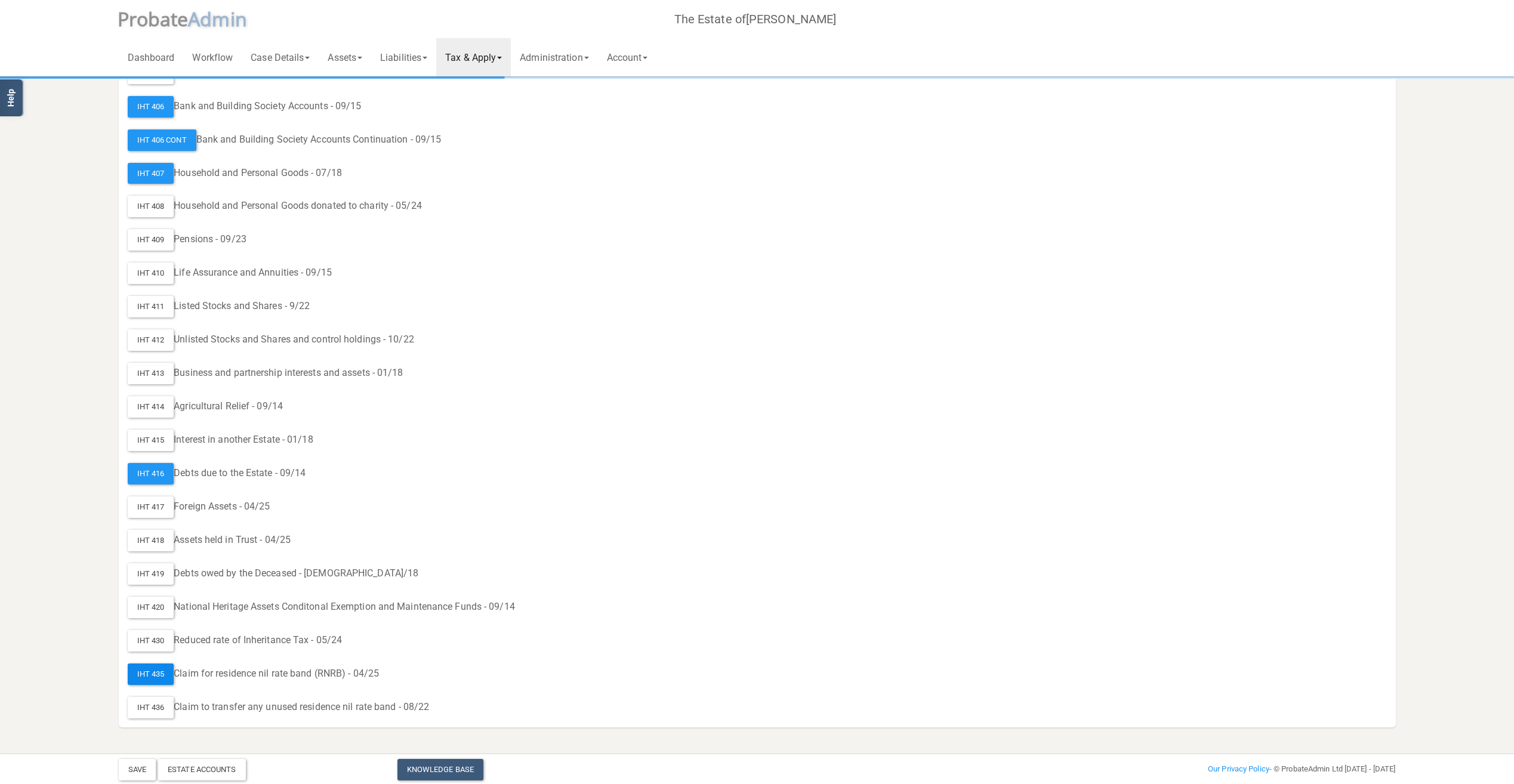
click at [150, 680] on div "IHT 435" at bounding box center [151, 674] width 46 height 22
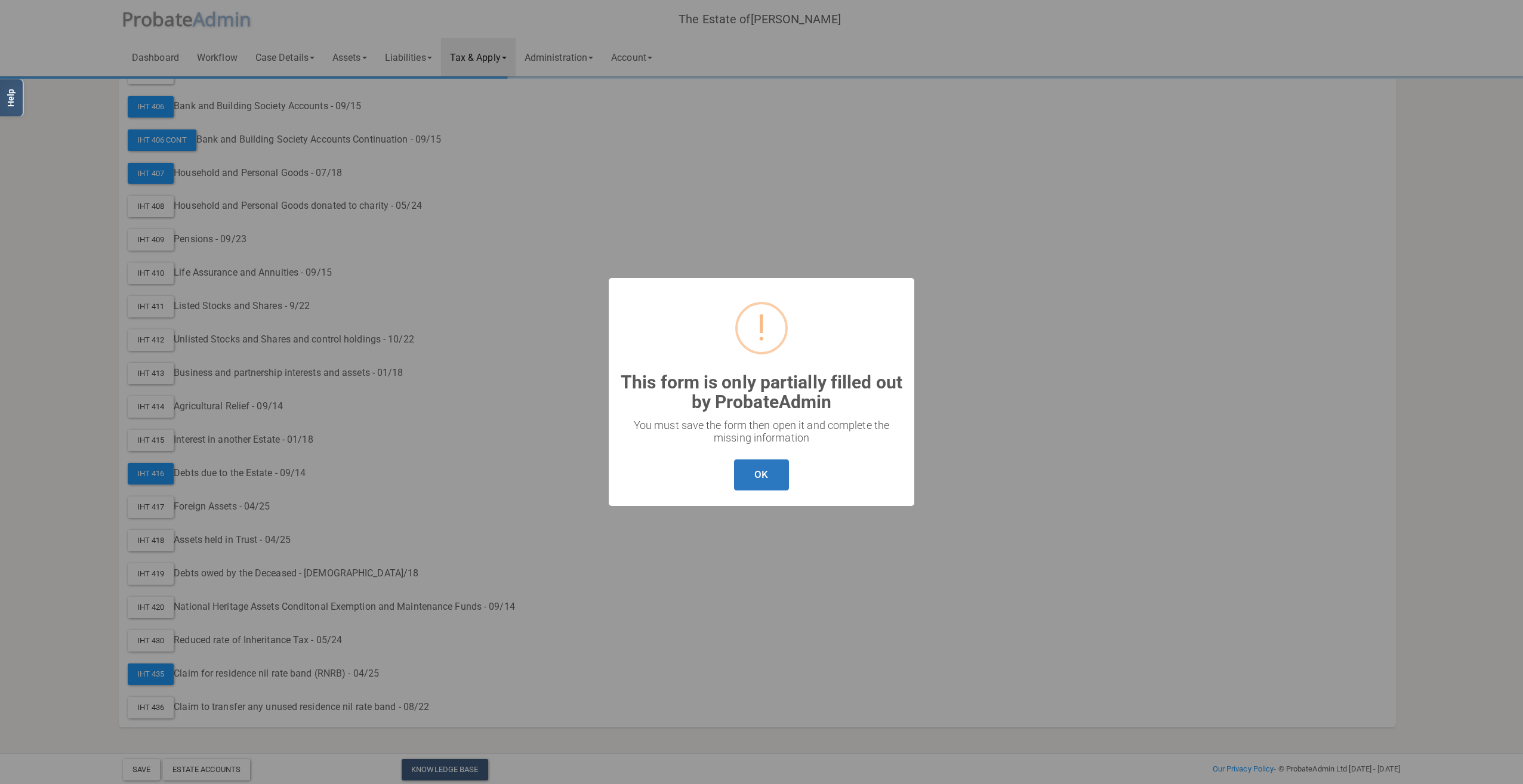
click at [760, 470] on button "OK" at bounding box center [760, 475] width 54 height 32
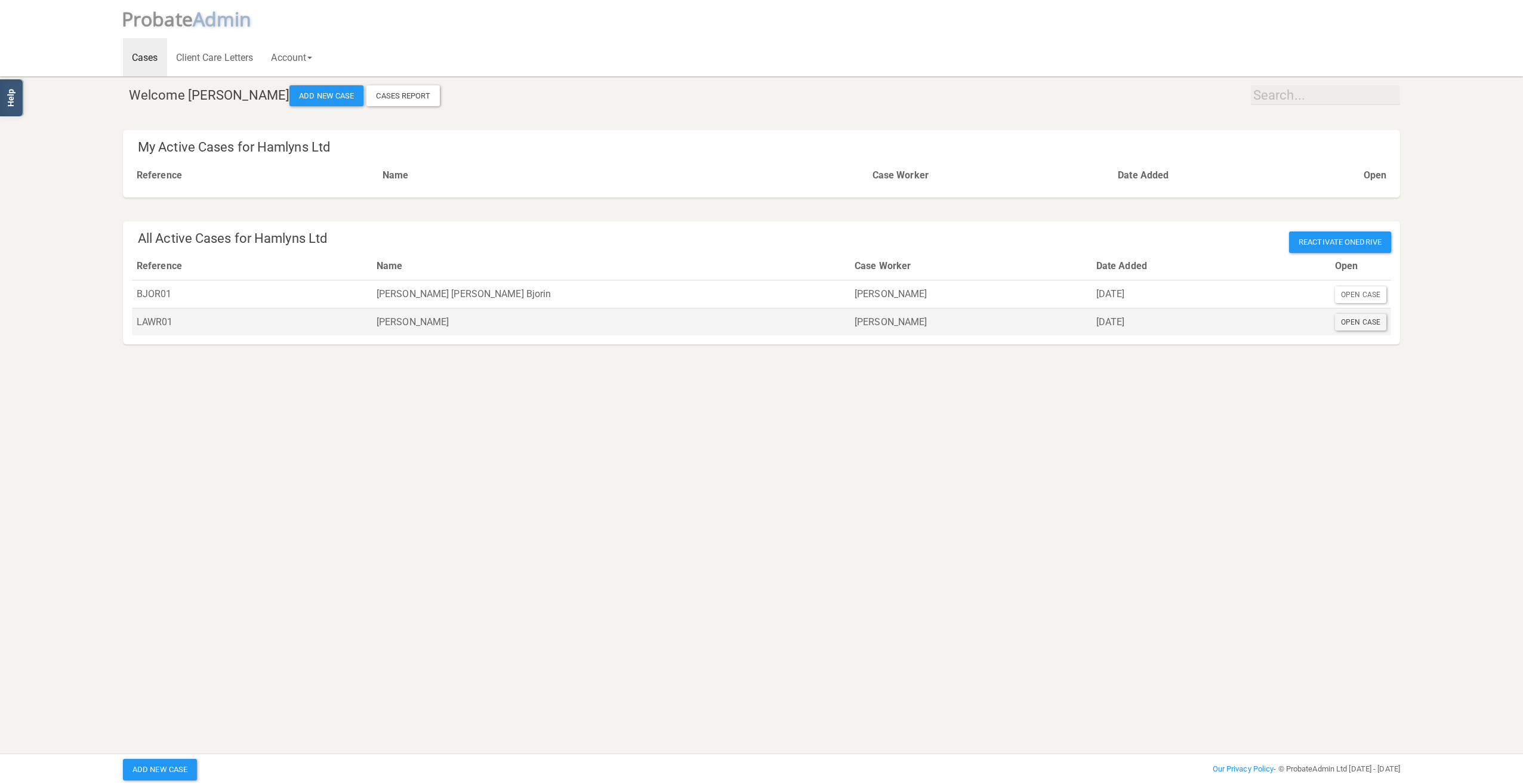
click at [1350, 325] on div "Open Case" at bounding box center [1360, 322] width 51 height 17
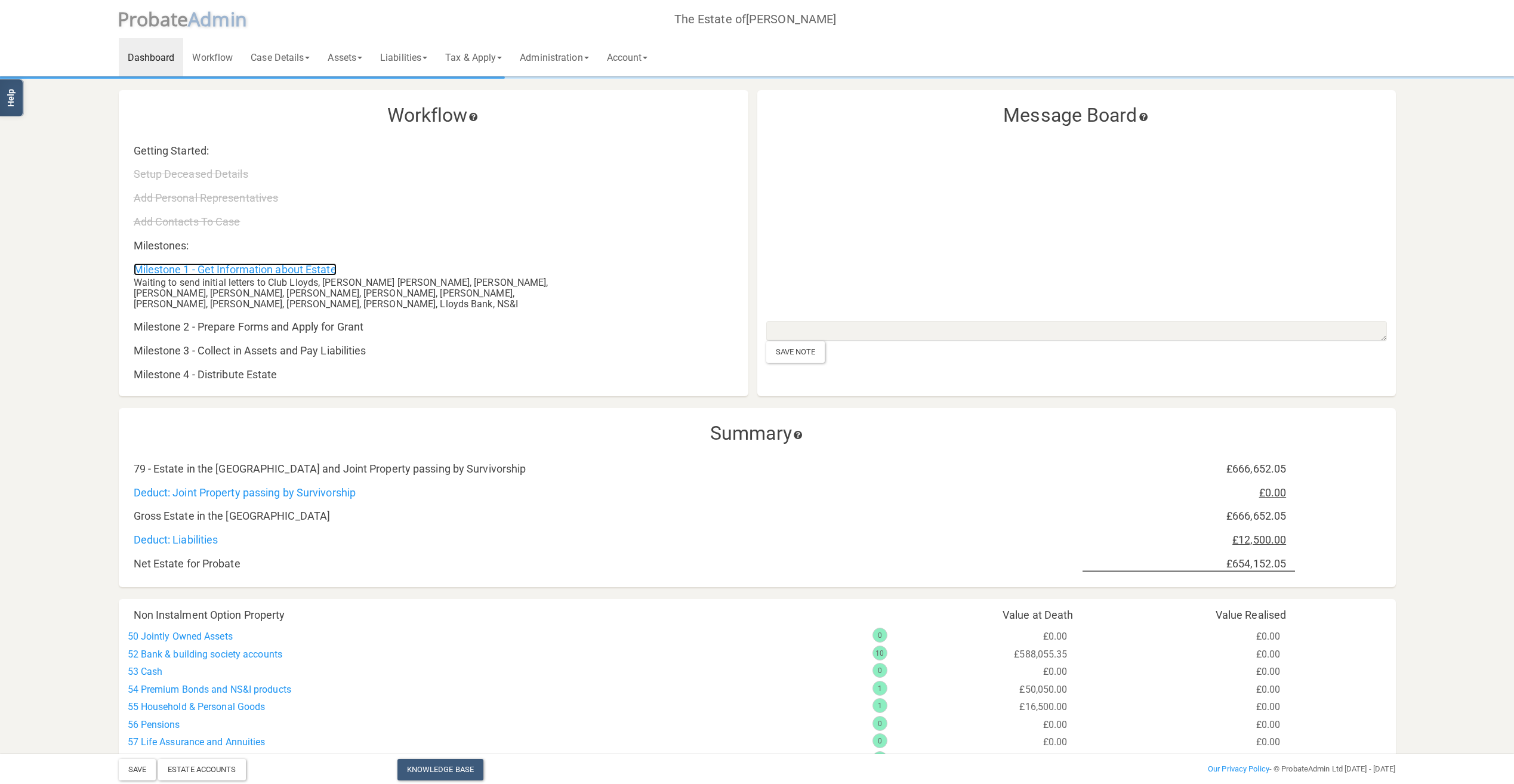
click at [272, 269] on link "Milestone 1 - Get Information about Estate" at bounding box center [235, 269] width 203 height 13
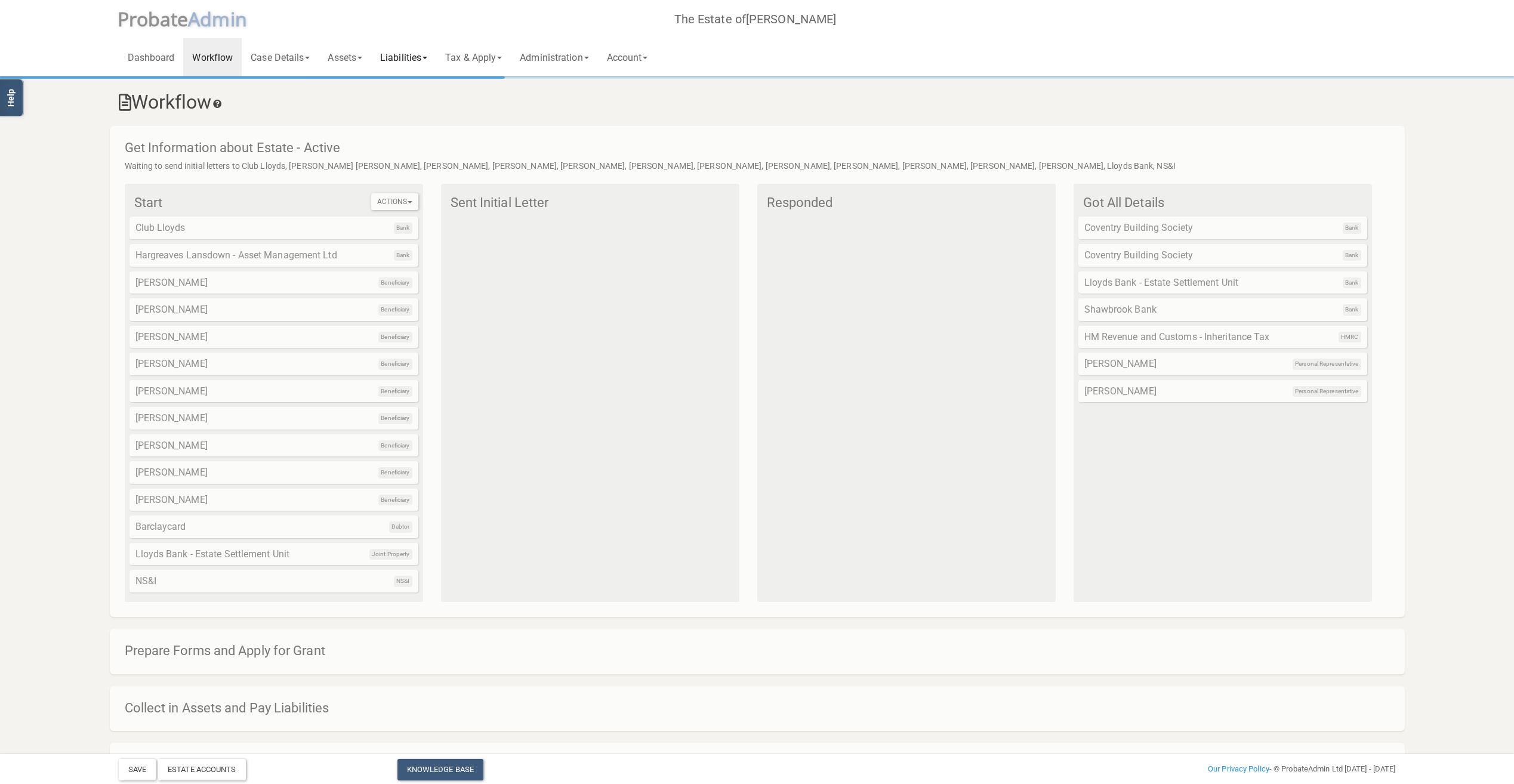
click at [398, 50] on link "Liabilities" at bounding box center [403, 57] width 65 height 38
click at [412, 102] on link "General Creditors" at bounding box center [419, 107] width 95 height 18
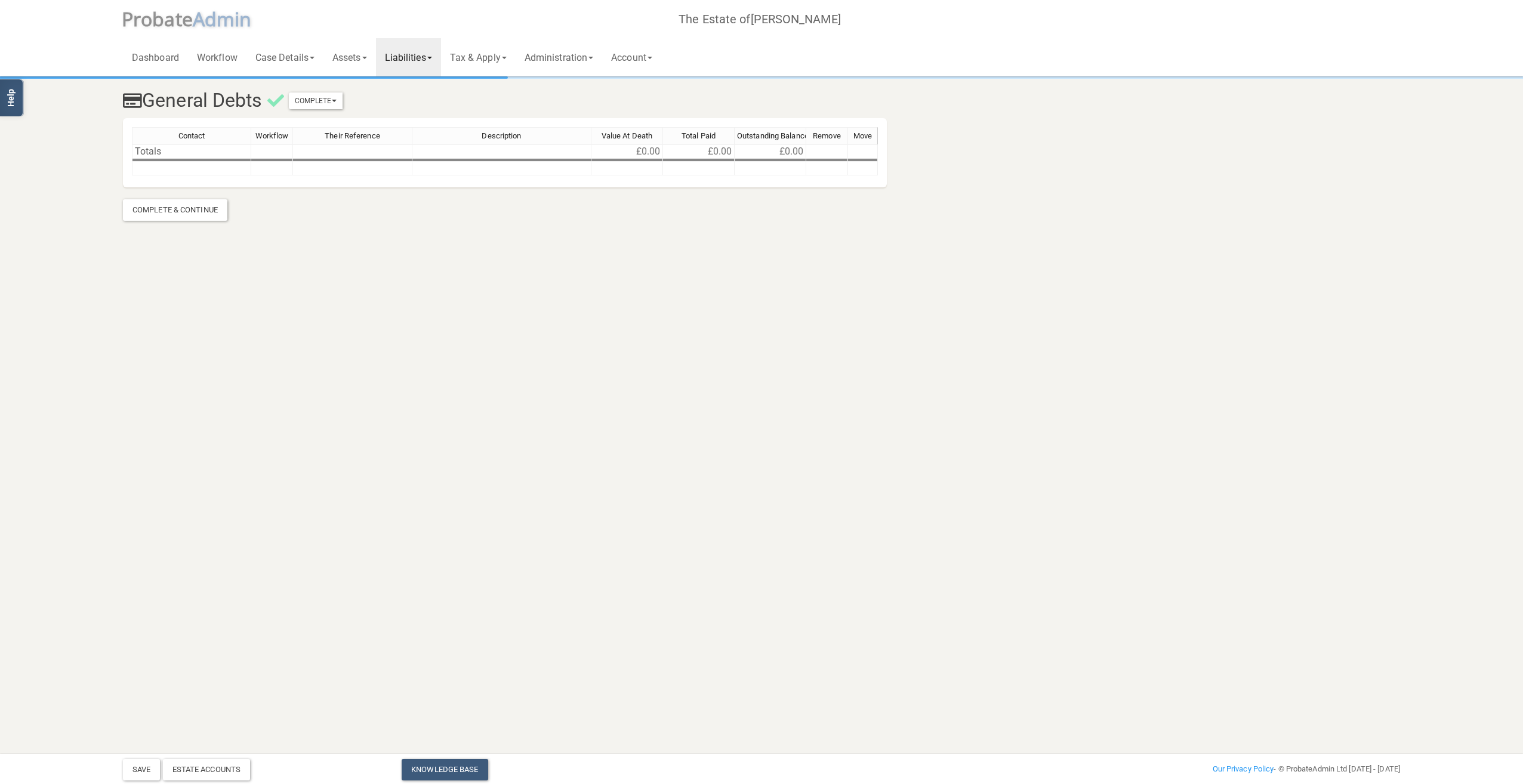
click at [427, 60] on link "Liabilities" at bounding box center [408, 57] width 65 height 38
click at [420, 119] on link "Secured Creditors" at bounding box center [424, 124] width 95 height 18
click at [438, 60] on link "Liabilities" at bounding box center [408, 57] width 65 height 38
click at [424, 151] on link "All Liabilities" at bounding box center [424, 155] width 95 height 18
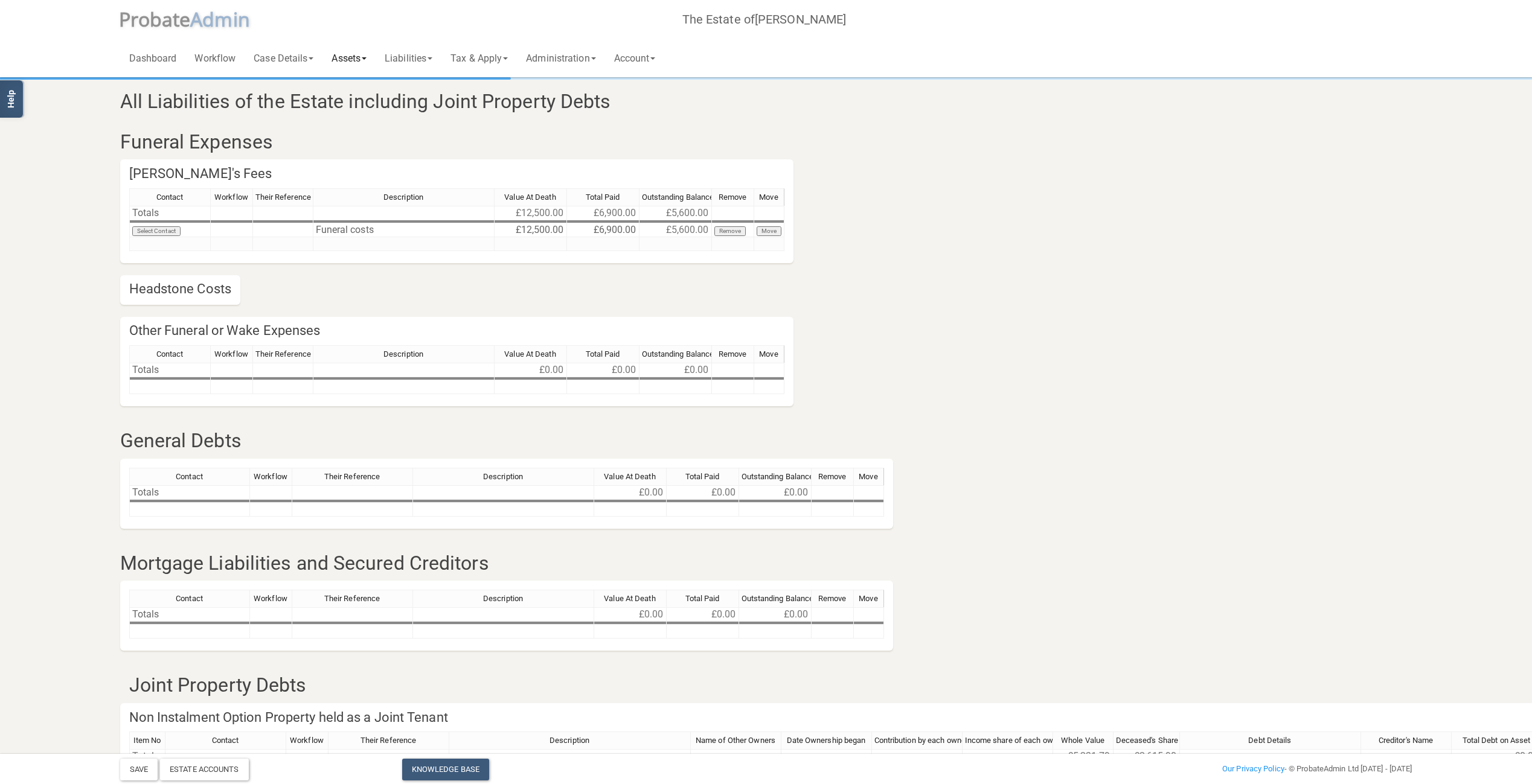
click at [358, 56] on link "Assets" at bounding box center [349, 57] width 53 height 38
click at [276, 56] on link "Case Details" at bounding box center [284, 57] width 78 height 38
click at [224, 59] on link "Workflow" at bounding box center [214, 57] width 59 height 38
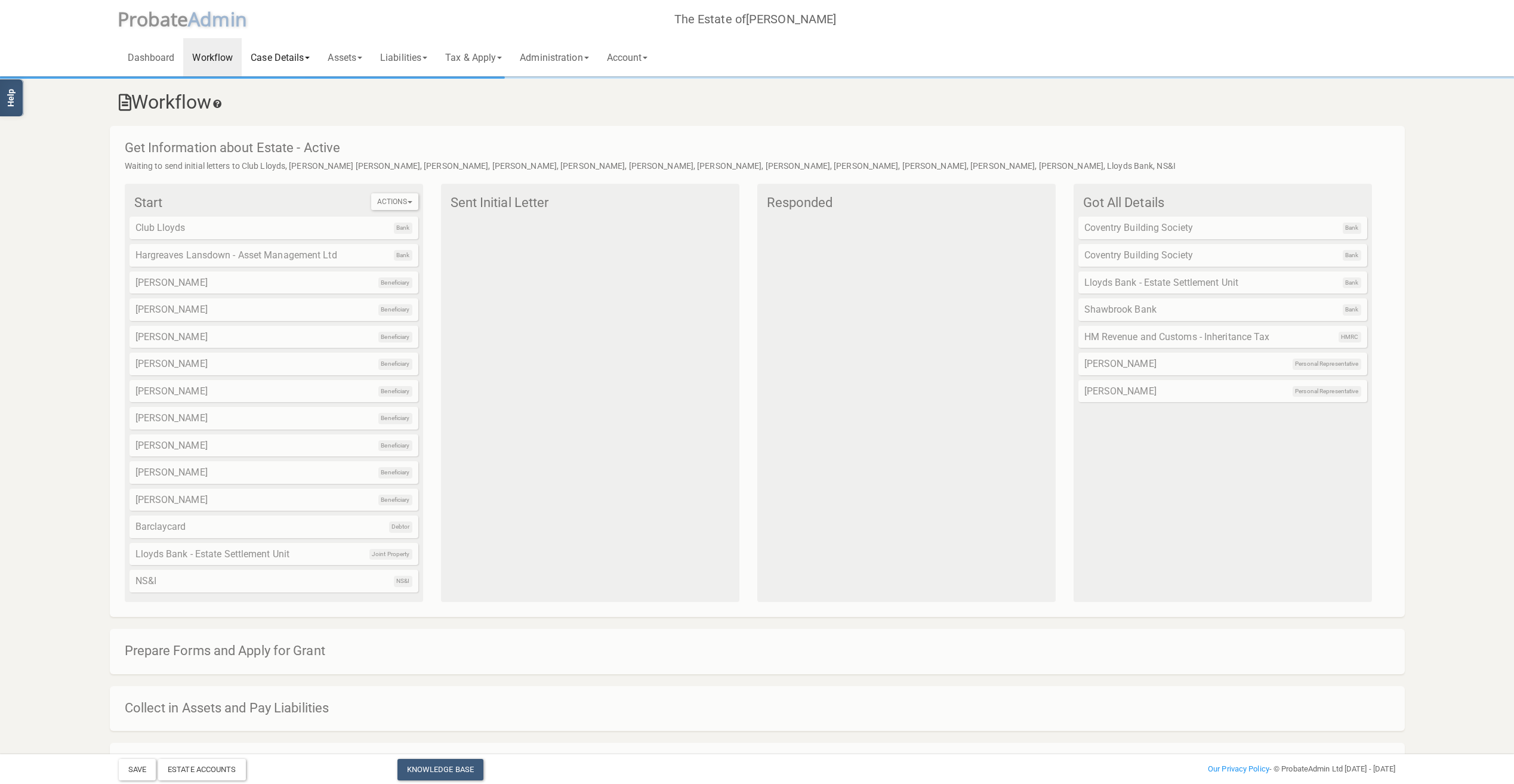
click at [288, 60] on link "Case Details" at bounding box center [281, 57] width 77 height 38
click at [326, 58] on link "Assets" at bounding box center [344, 57] width 53 height 38
click at [396, 234] on link "Debts due to the Estate" at bounding box center [385, 231] width 133 height 18
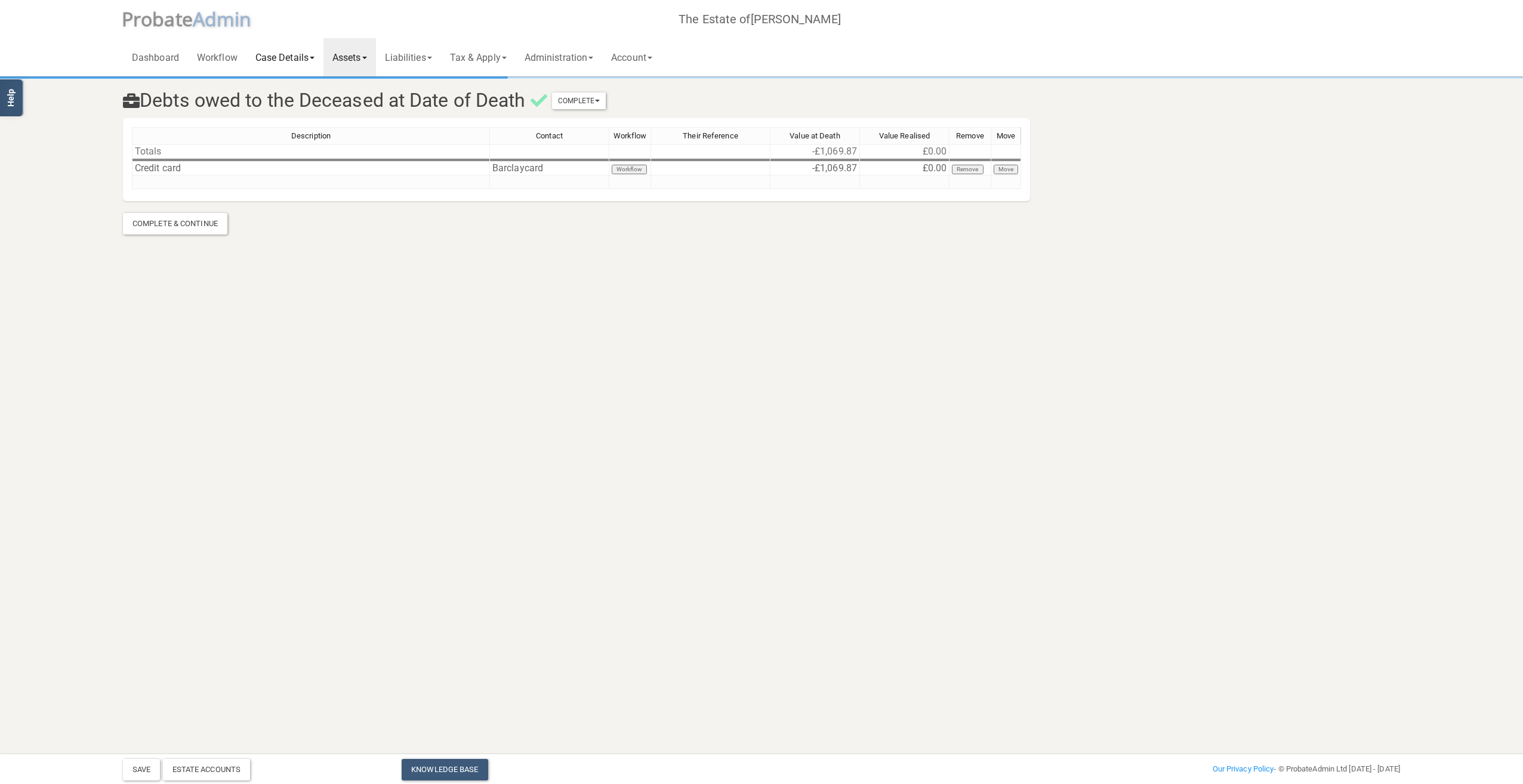
click at [283, 60] on link "Case Details" at bounding box center [285, 57] width 77 height 38
click at [220, 59] on link "Workflow" at bounding box center [217, 57] width 58 height 38
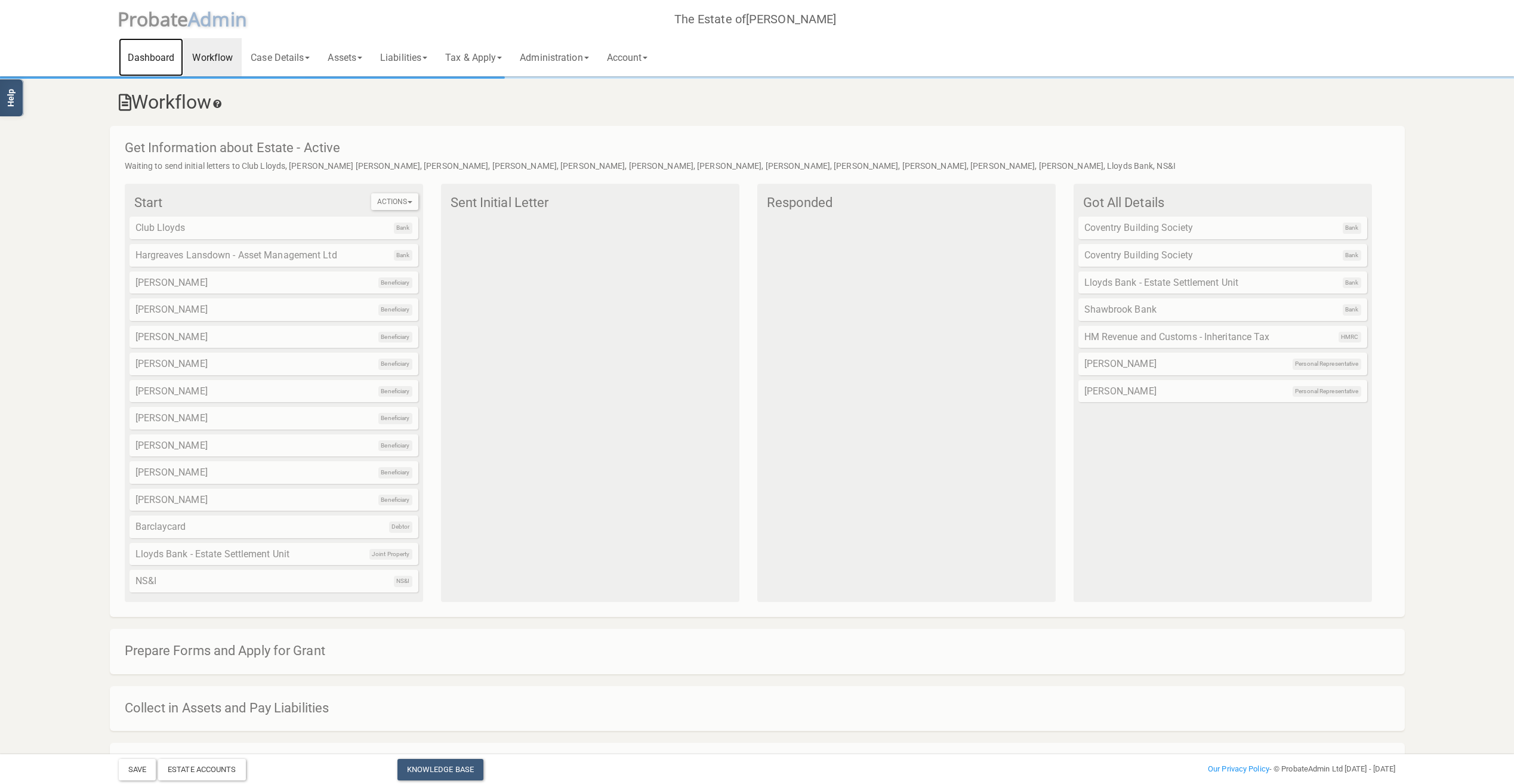
click at [163, 58] on link "Dashboard" at bounding box center [151, 57] width 65 height 38
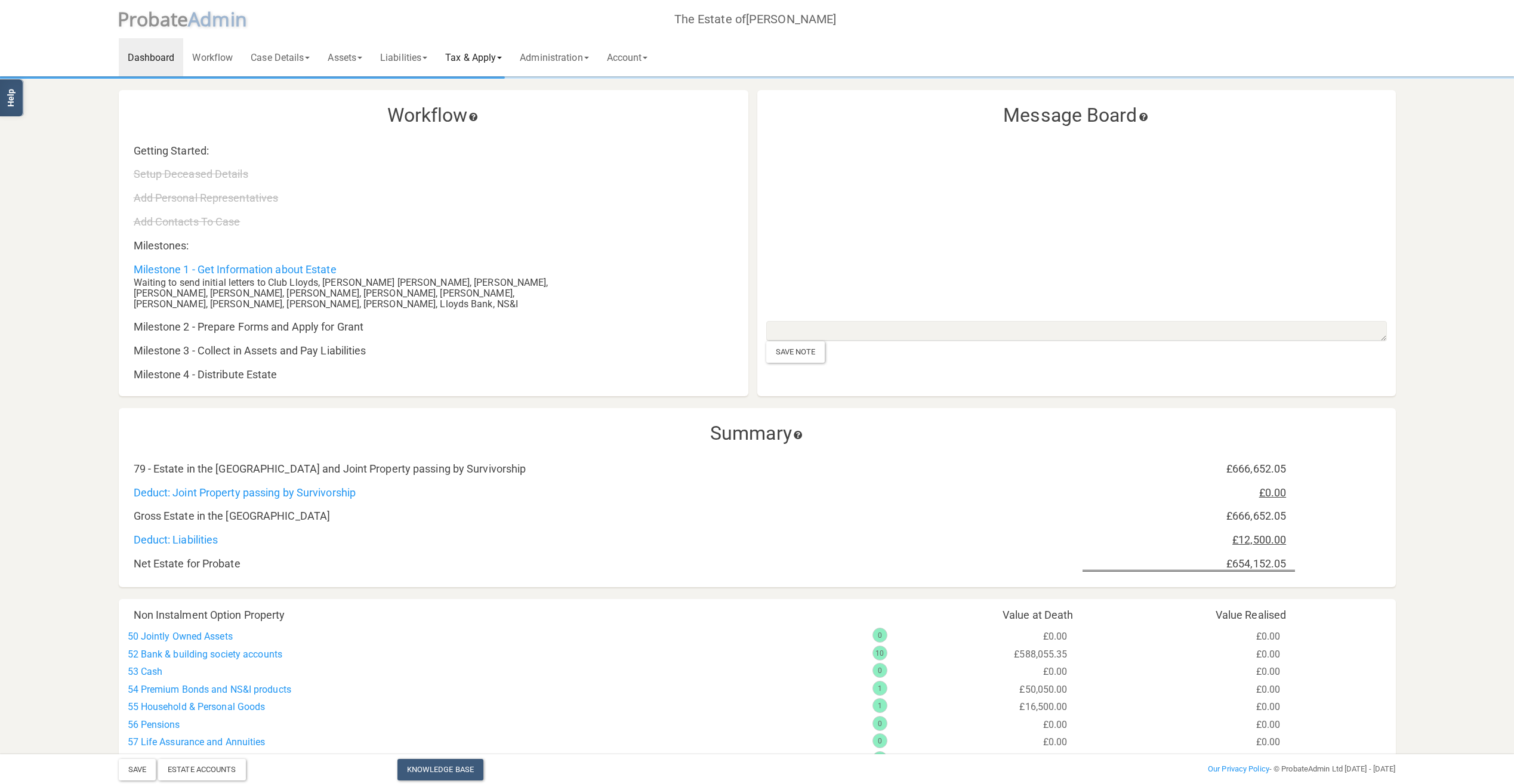
click at [495, 57] on link "Tax & Apply" at bounding box center [474, 57] width 74 height 38
click at [485, 192] on link "IHT Forms" at bounding box center [488, 195] width 105 height 18
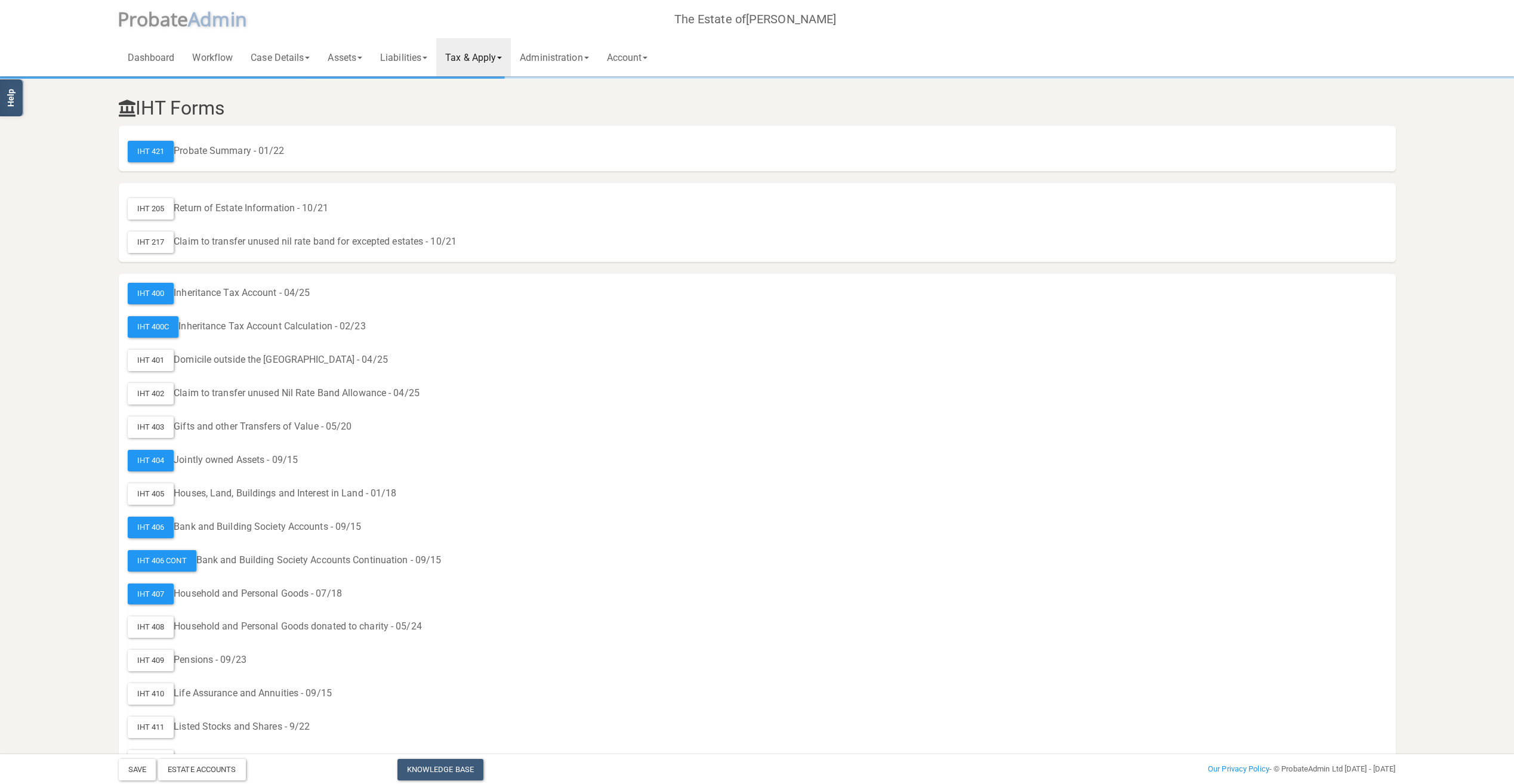
scroll to position [119, 0]
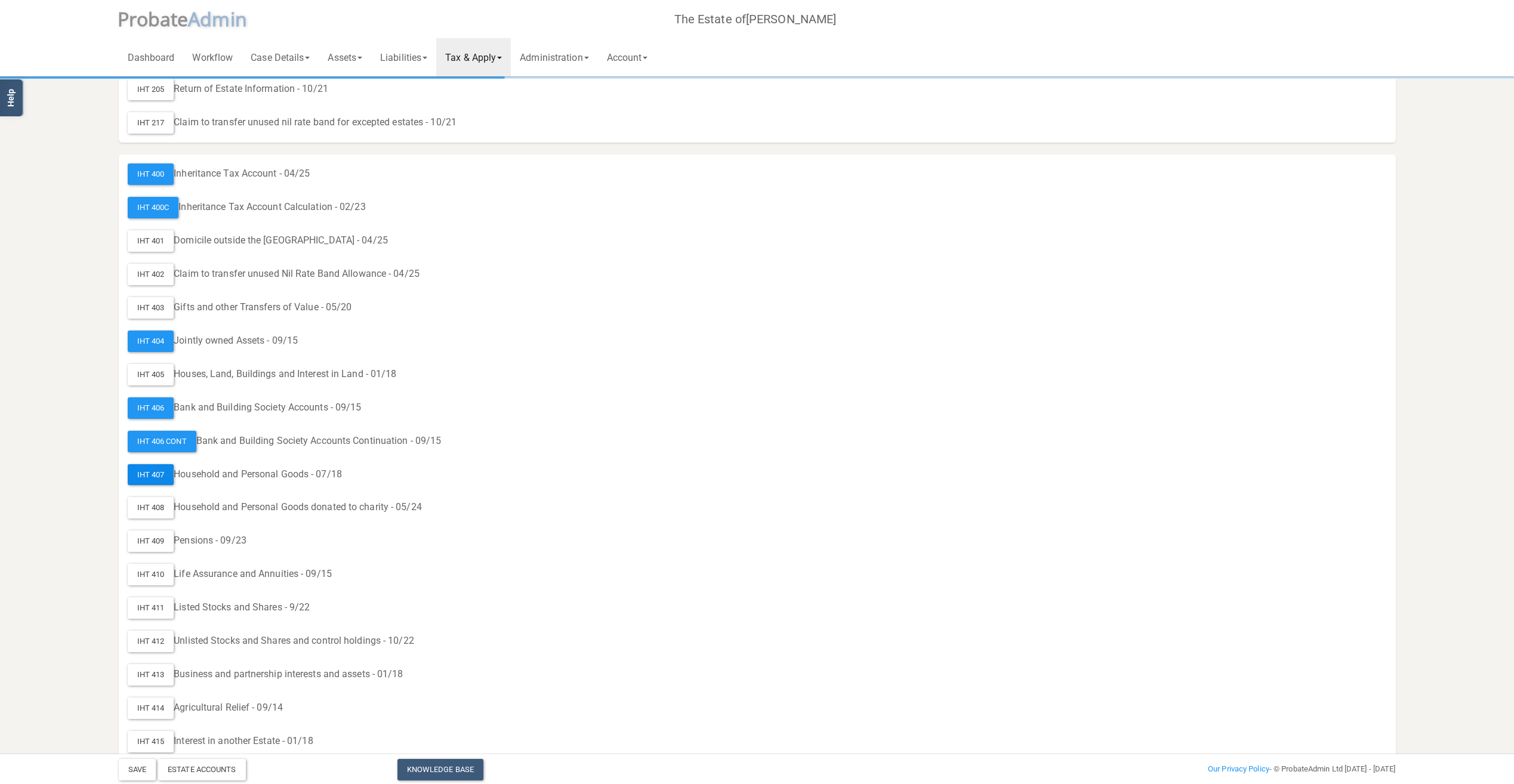
click at [154, 474] on div "IHT 407" at bounding box center [151, 475] width 46 height 22
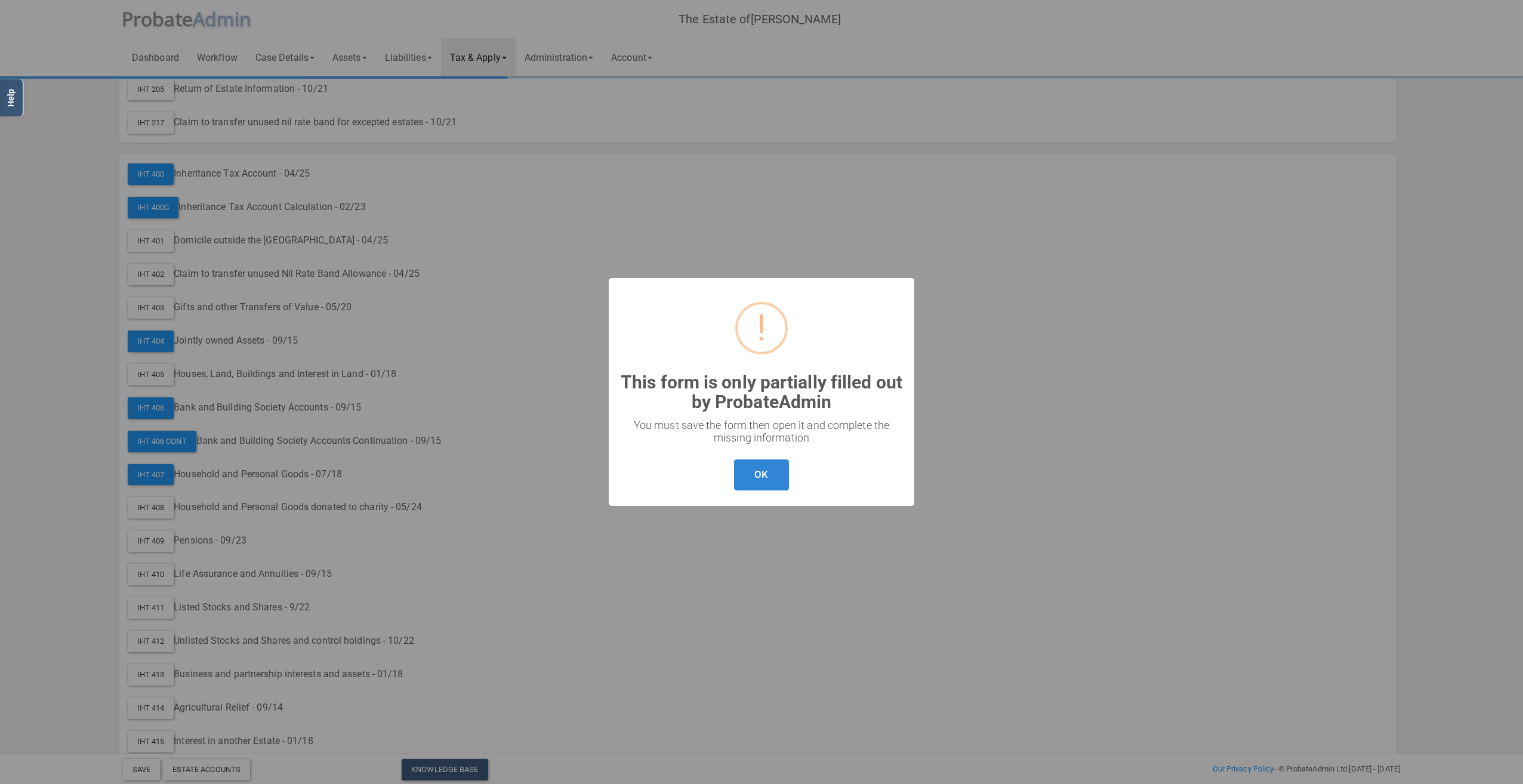
click at [941, 410] on div "? ! i This form is only partially filled out by ProbateAdmin × You must save th…" at bounding box center [761, 392] width 1523 height 784
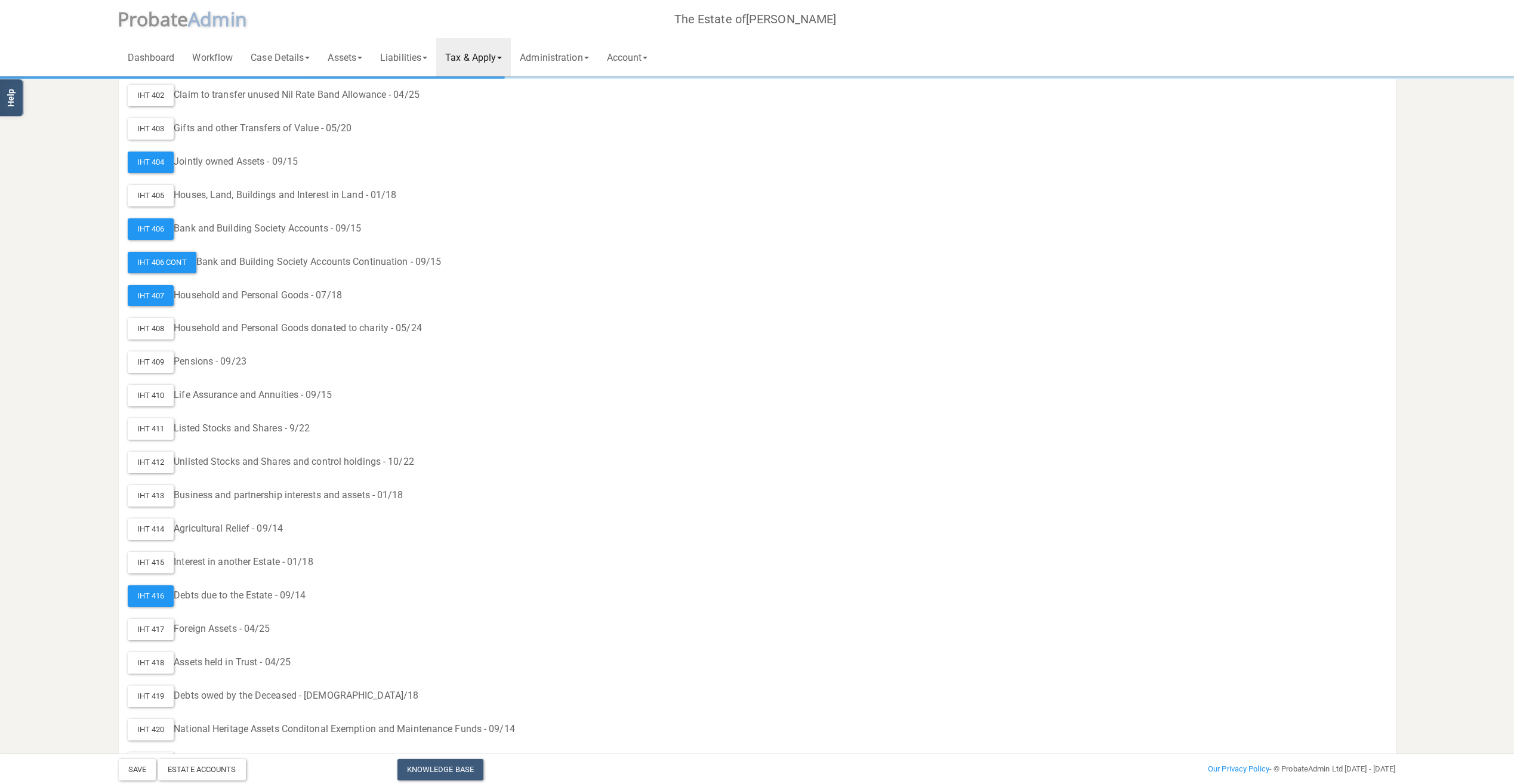
scroll to position [421, 0]
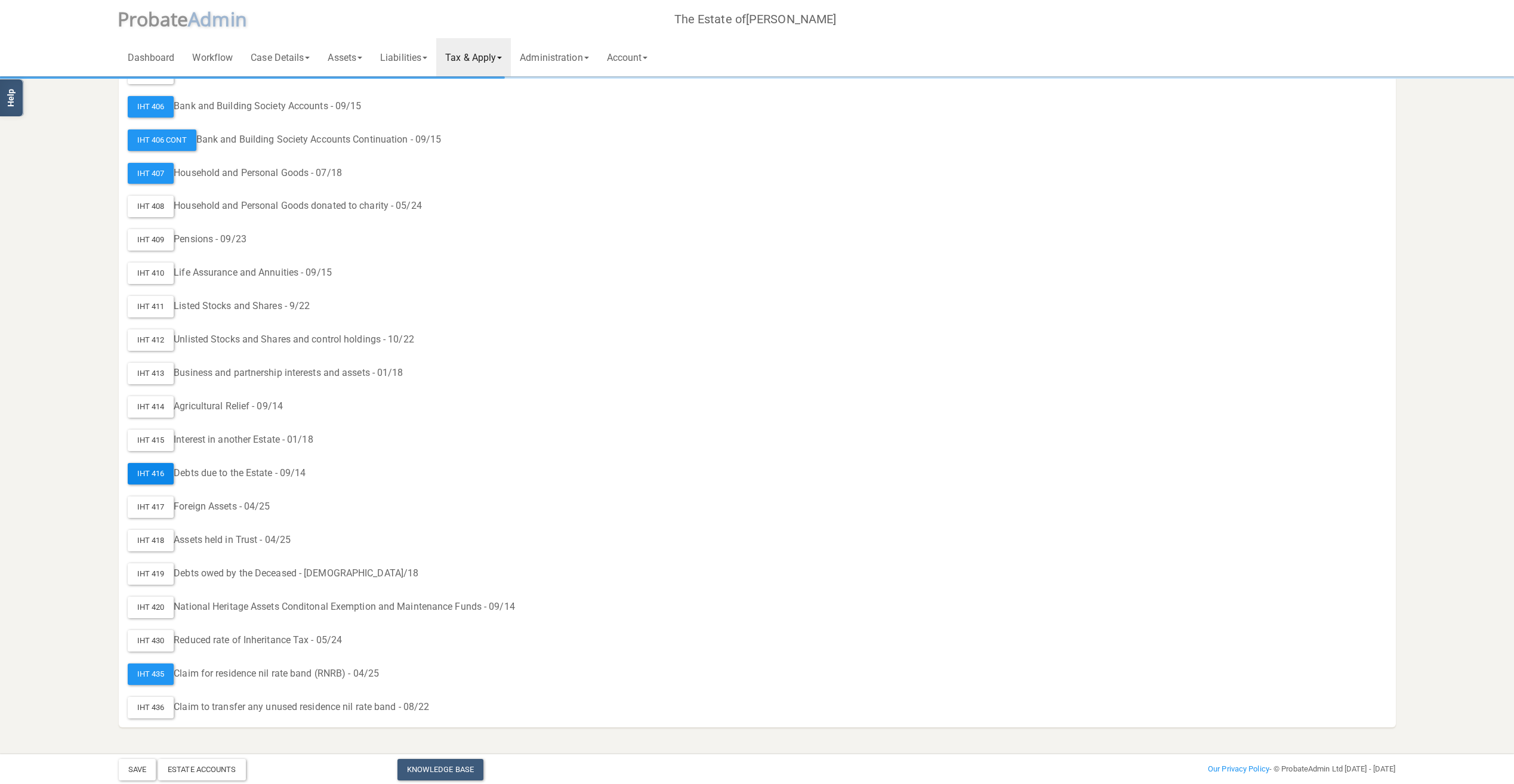
click at [154, 469] on div "IHT 416" at bounding box center [151, 473] width 46 height 22
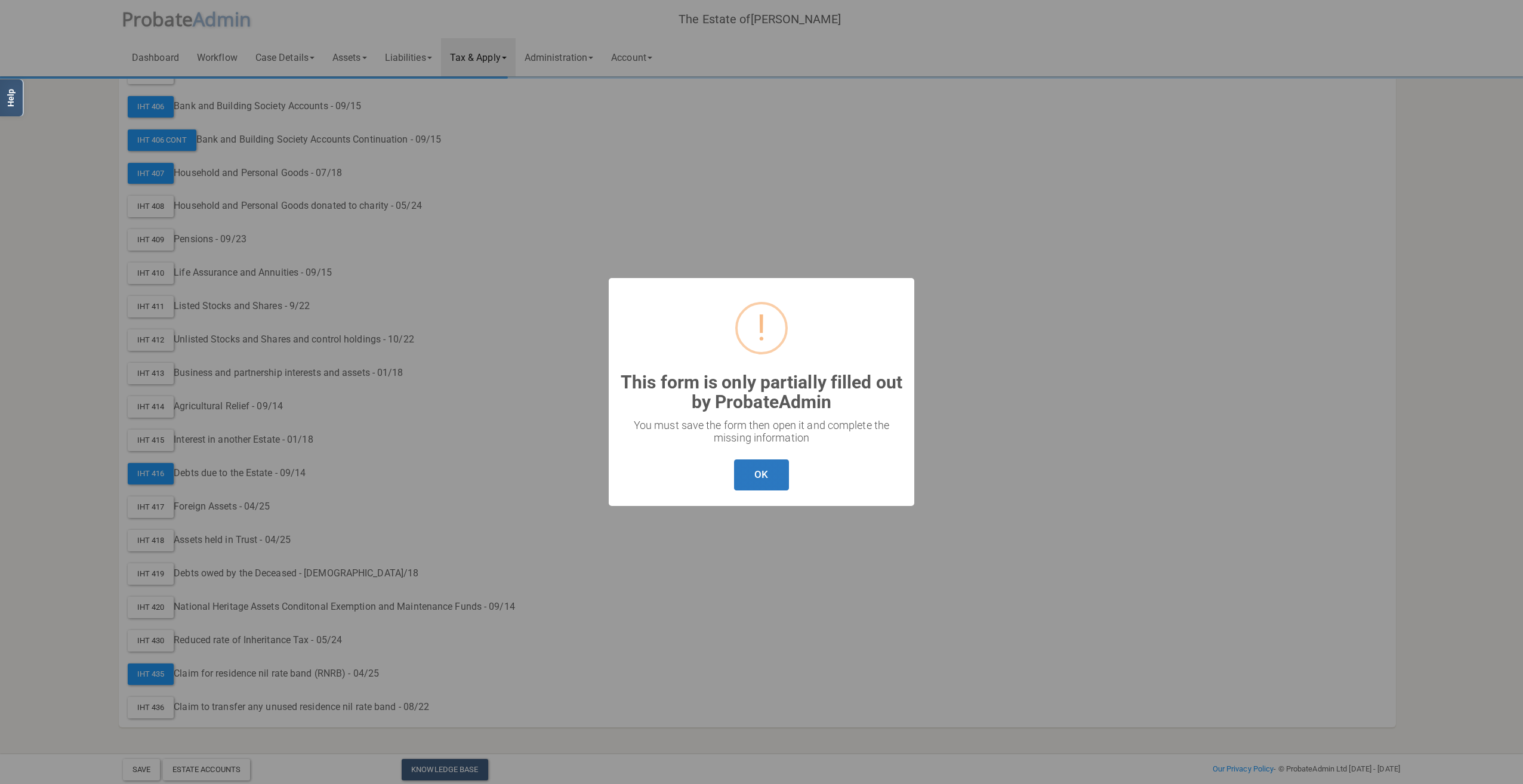
click at [777, 479] on button "OK" at bounding box center [760, 475] width 54 height 32
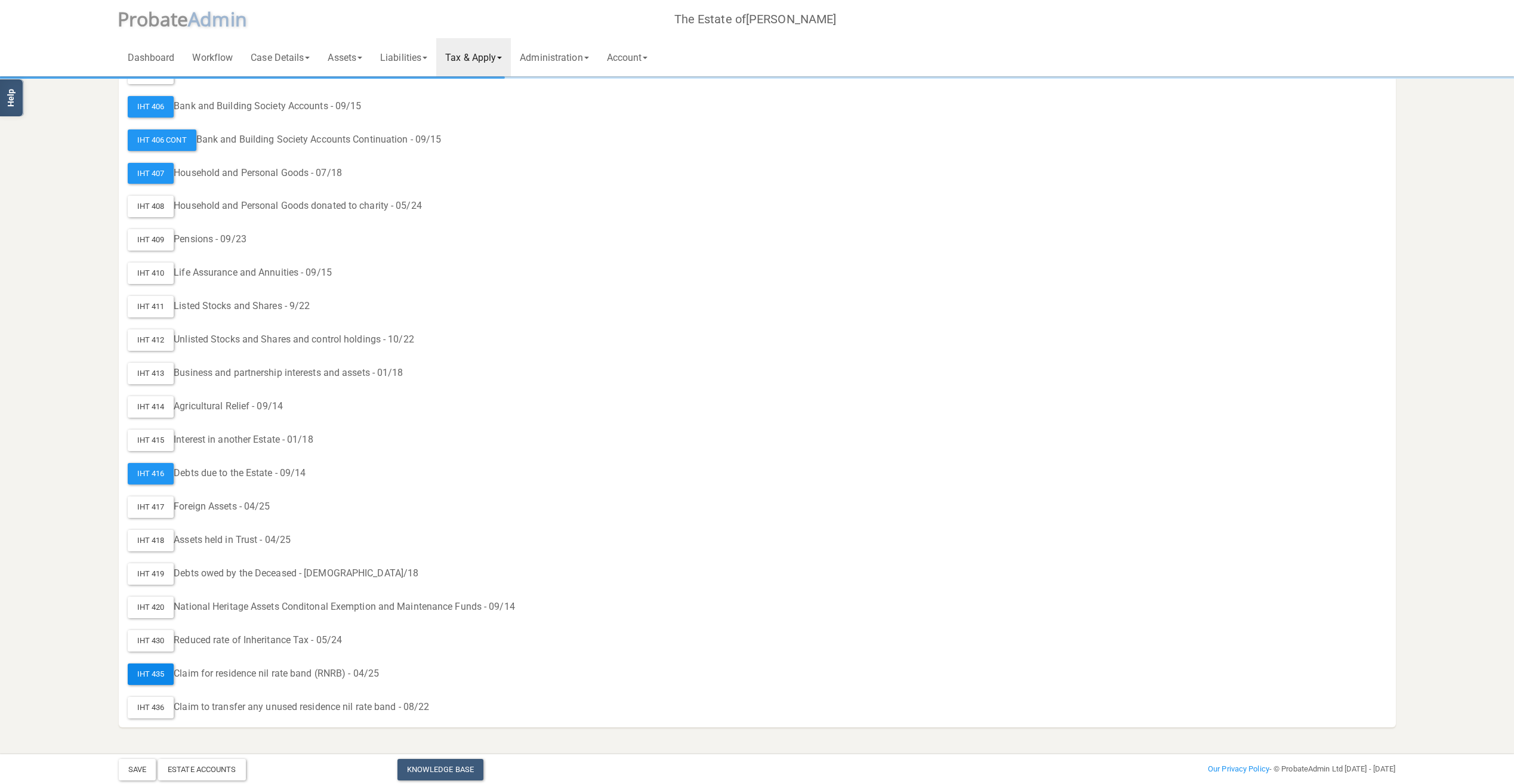
click at [160, 677] on div "IHT 435" at bounding box center [151, 674] width 46 height 22
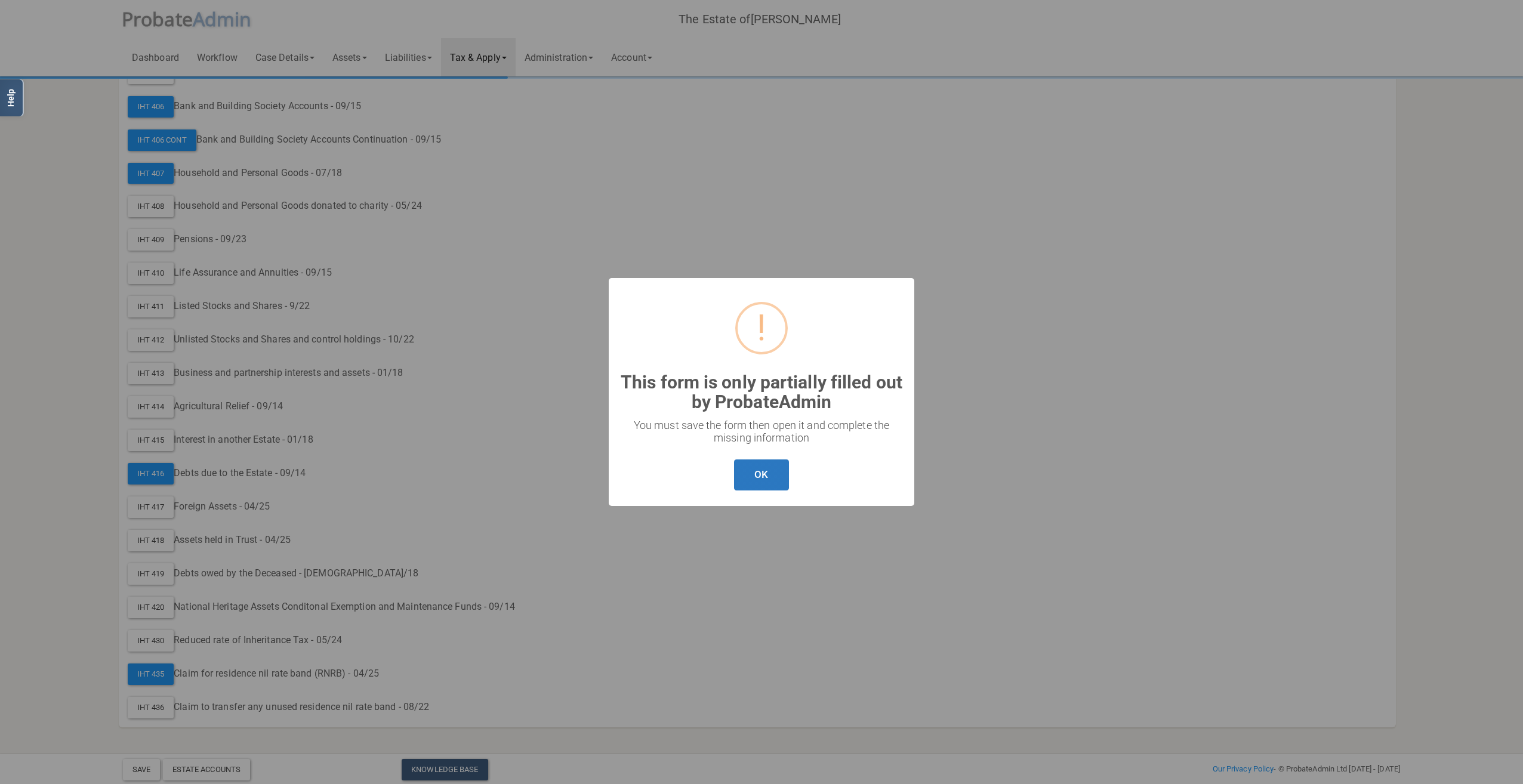
click at [737, 480] on button "OK" at bounding box center [760, 475] width 54 height 32
